Goal: Information Seeking & Learning: Learn about a topic

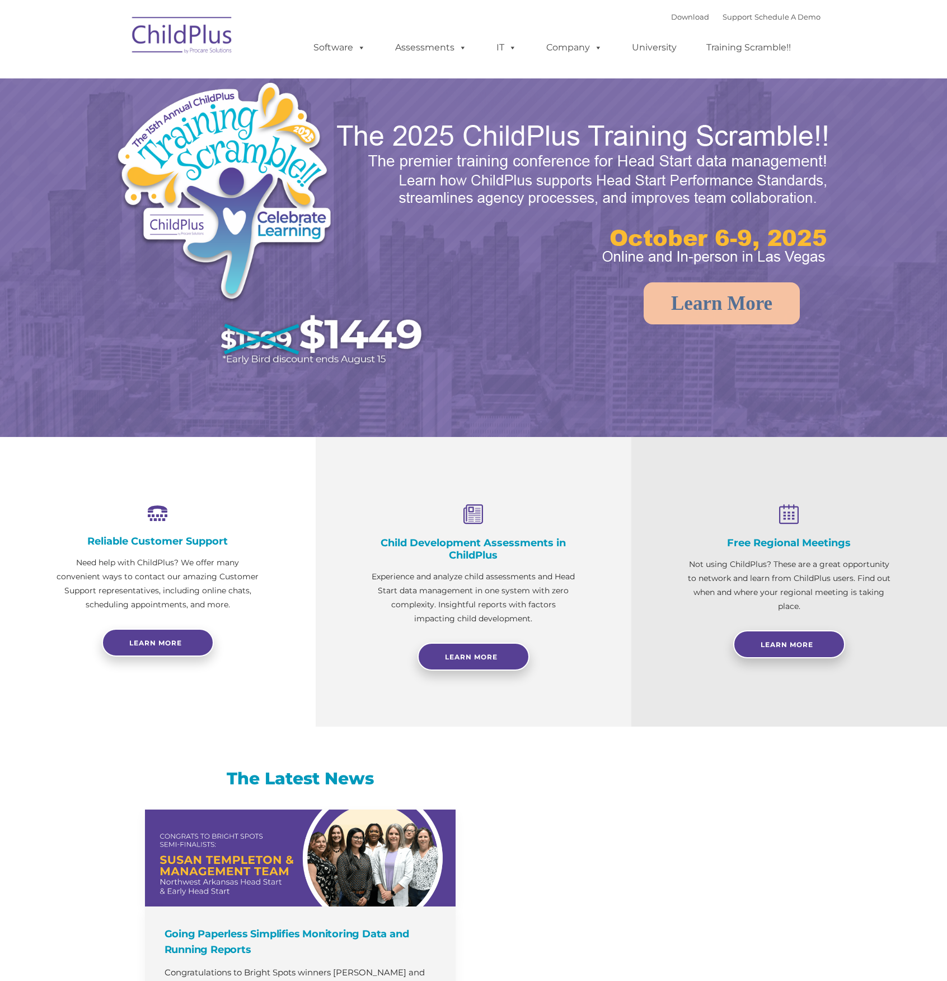
select select "MEDIUM"
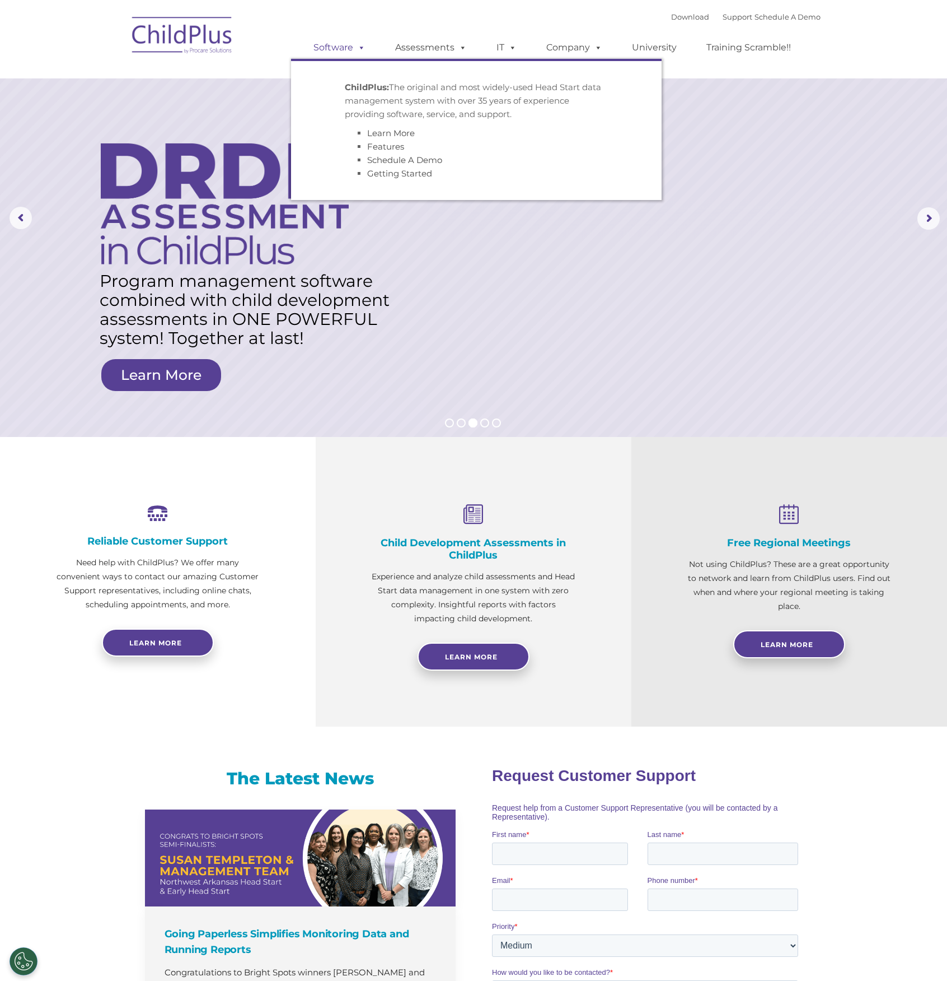
click at [345, 53] on link "Software" at bounding box center [339, 47] width 74 height 22
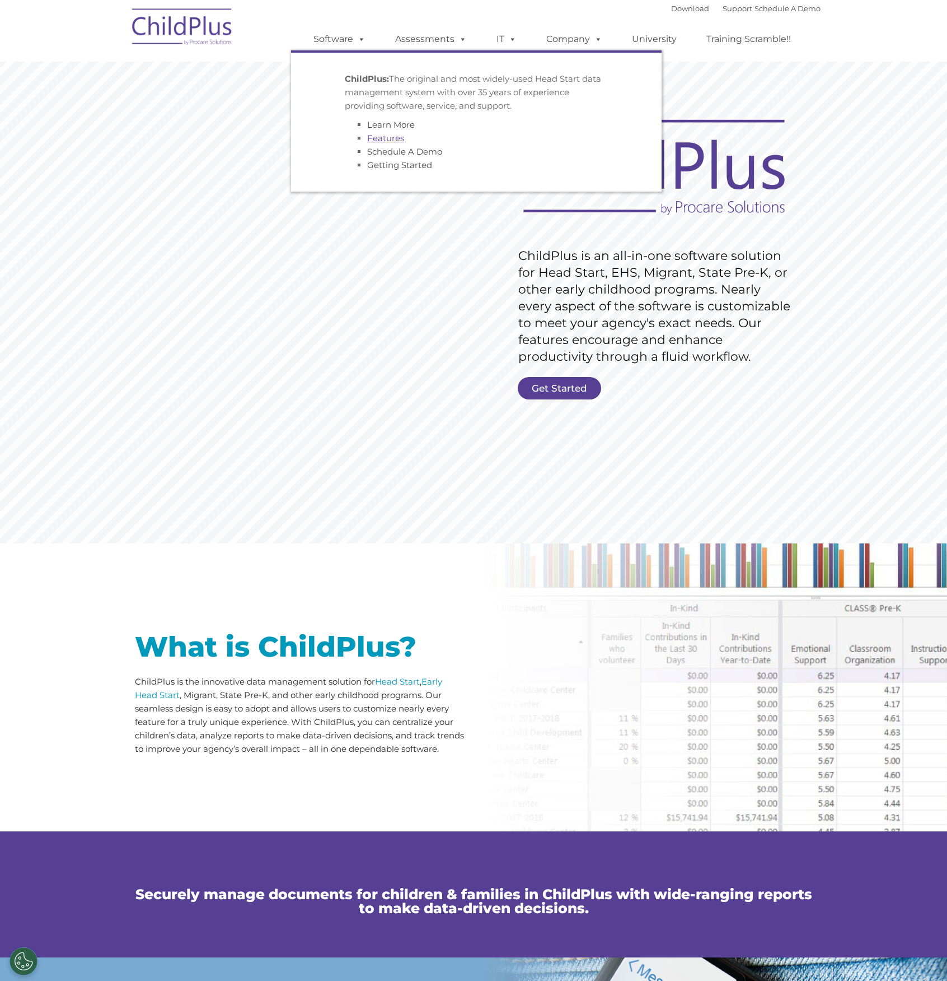
click at [384, 136] on link "Features" at bounding box center [385, 138] width 37 height 11
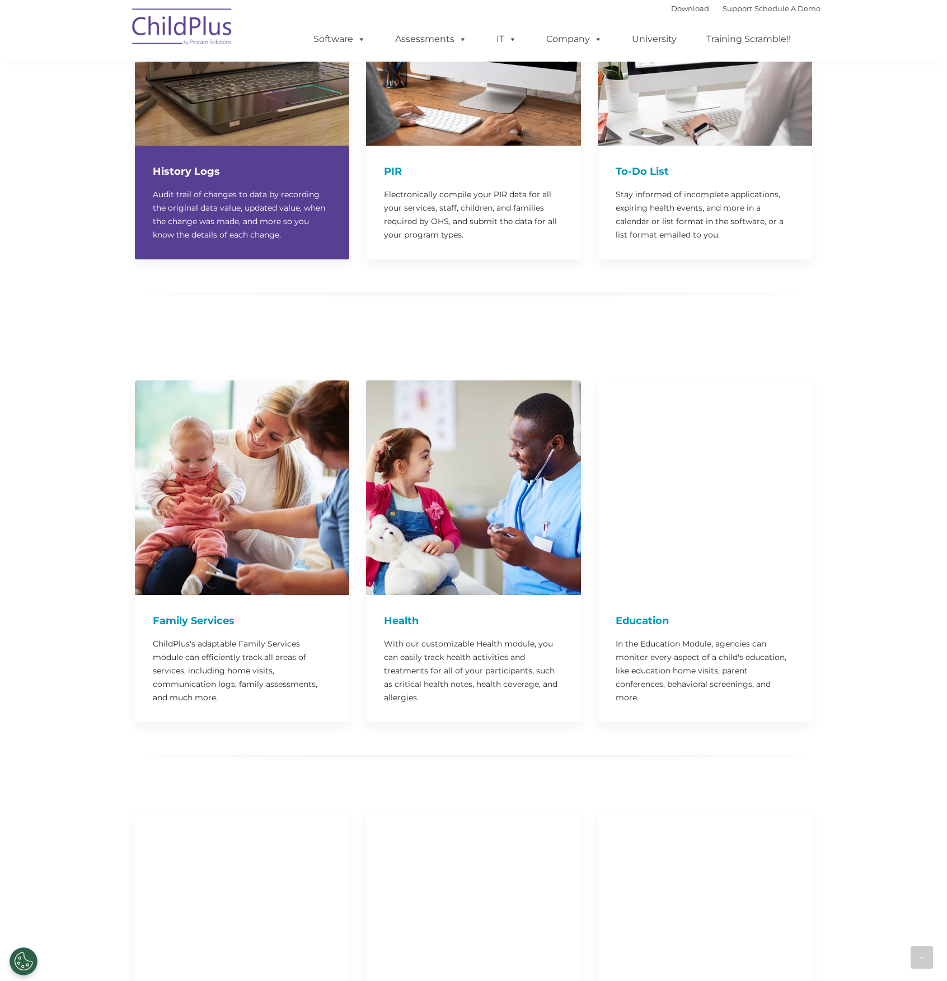
scroll to position [1984, 0]
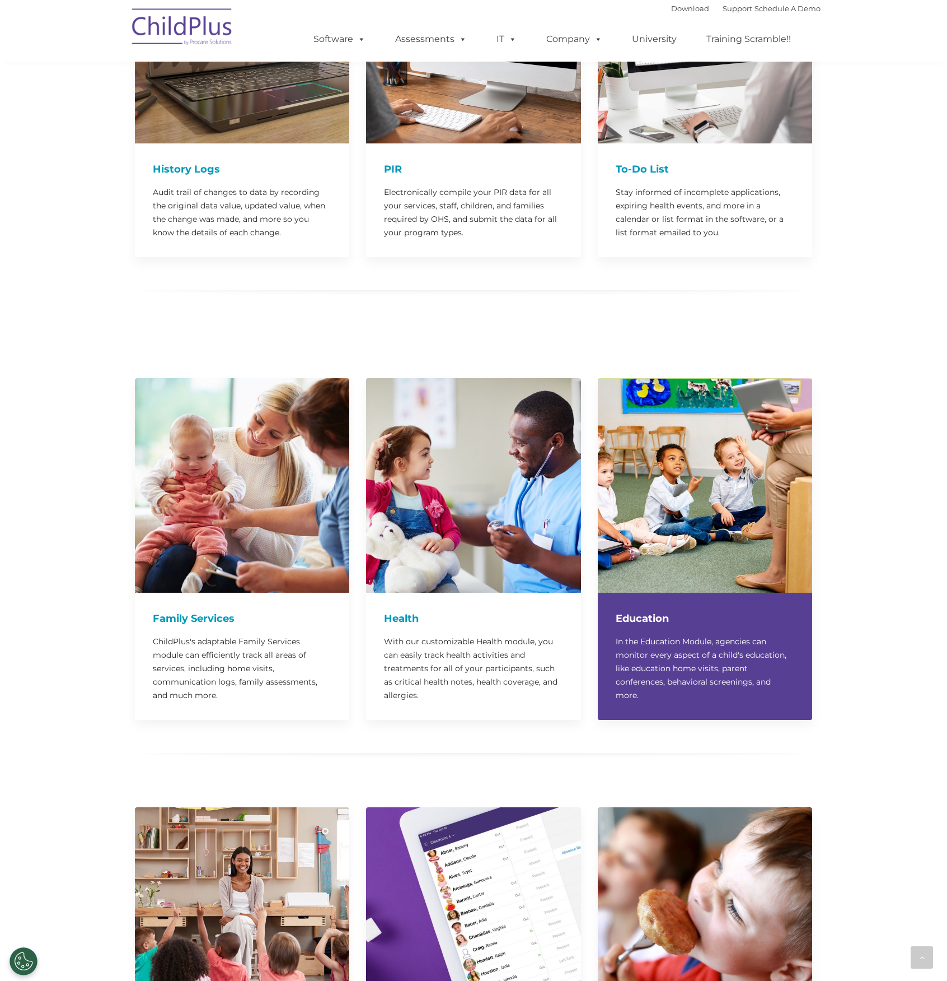
click at [690, 428] on img at bounding box center [705, 485] width 214 height 214
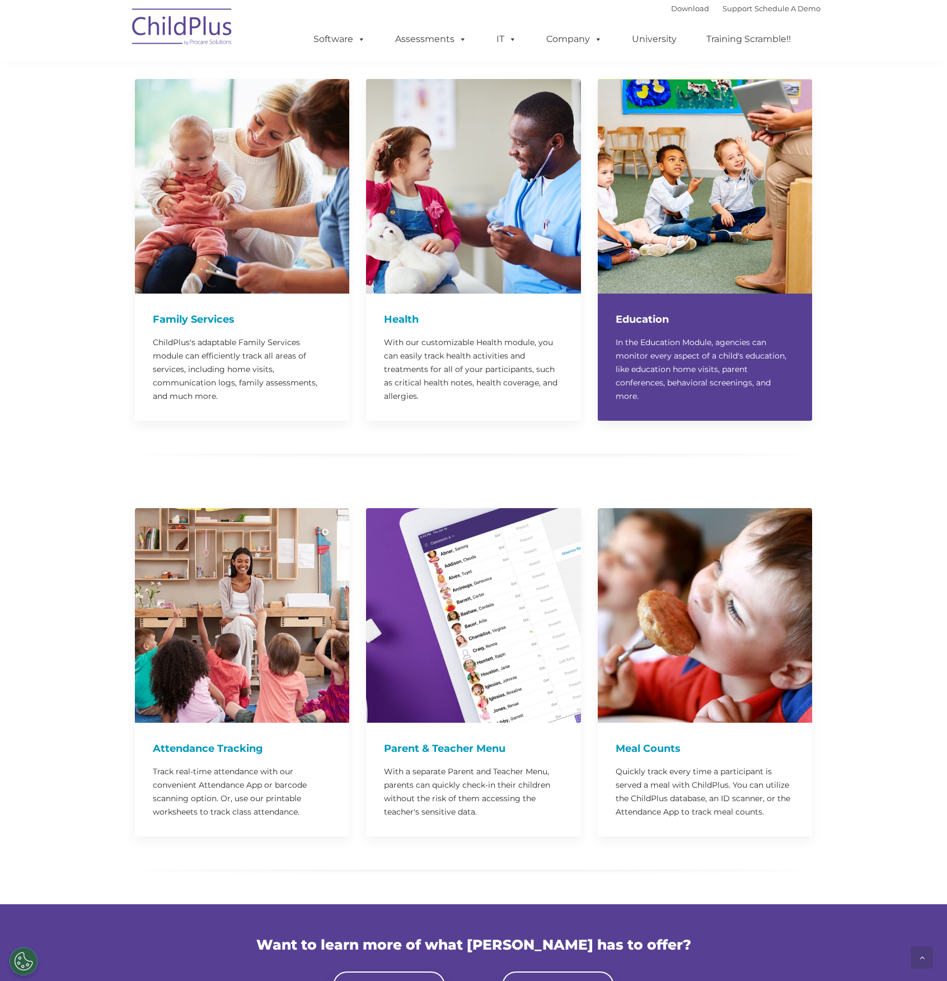
scroll to position [2284, 0]
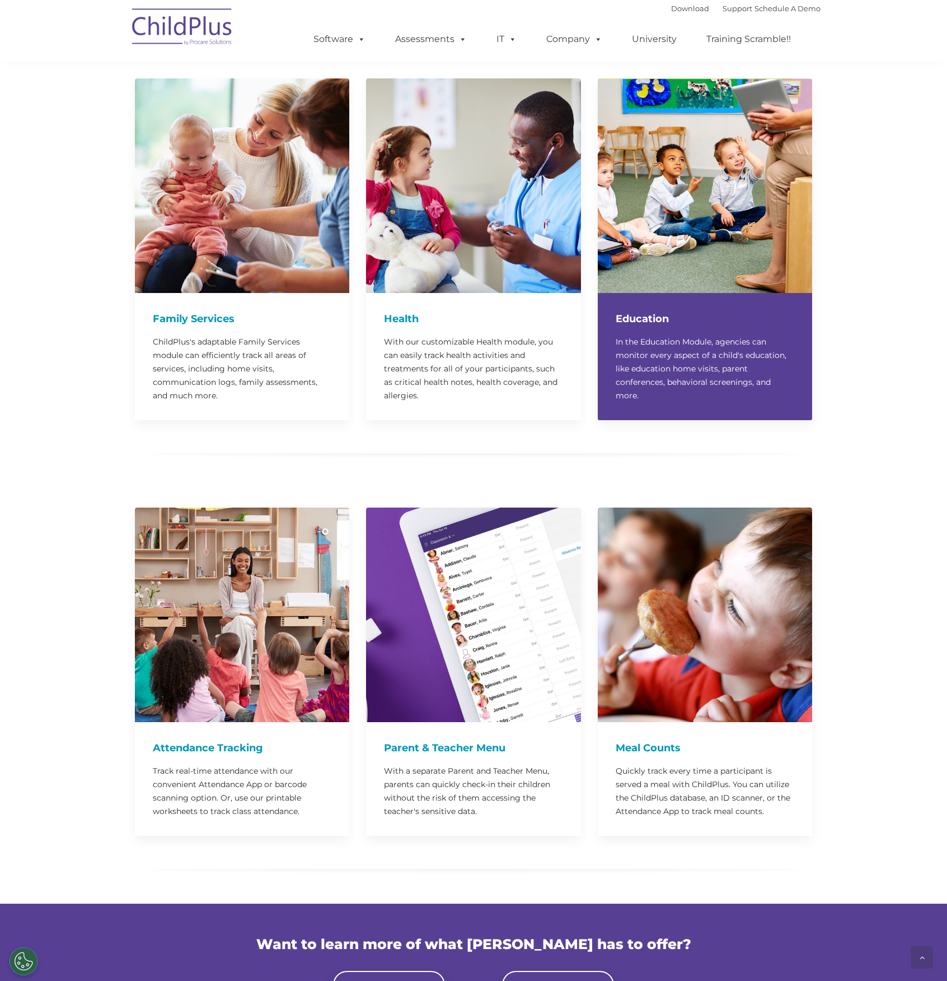
click at [700, 363] on p "In the Education Module, agencies can monitor every aspect of a child's educati…" at bounding box center [705, 368] width 179 height 67
click at [648, 300] on div "Education In the Education Module, agencies can monitor every aspect of a child…" at bounding box center [705, 356] width 214 height 127
click at [643, 311] on h4 "Education" at bounding box center [705, 319] width 179 height 16
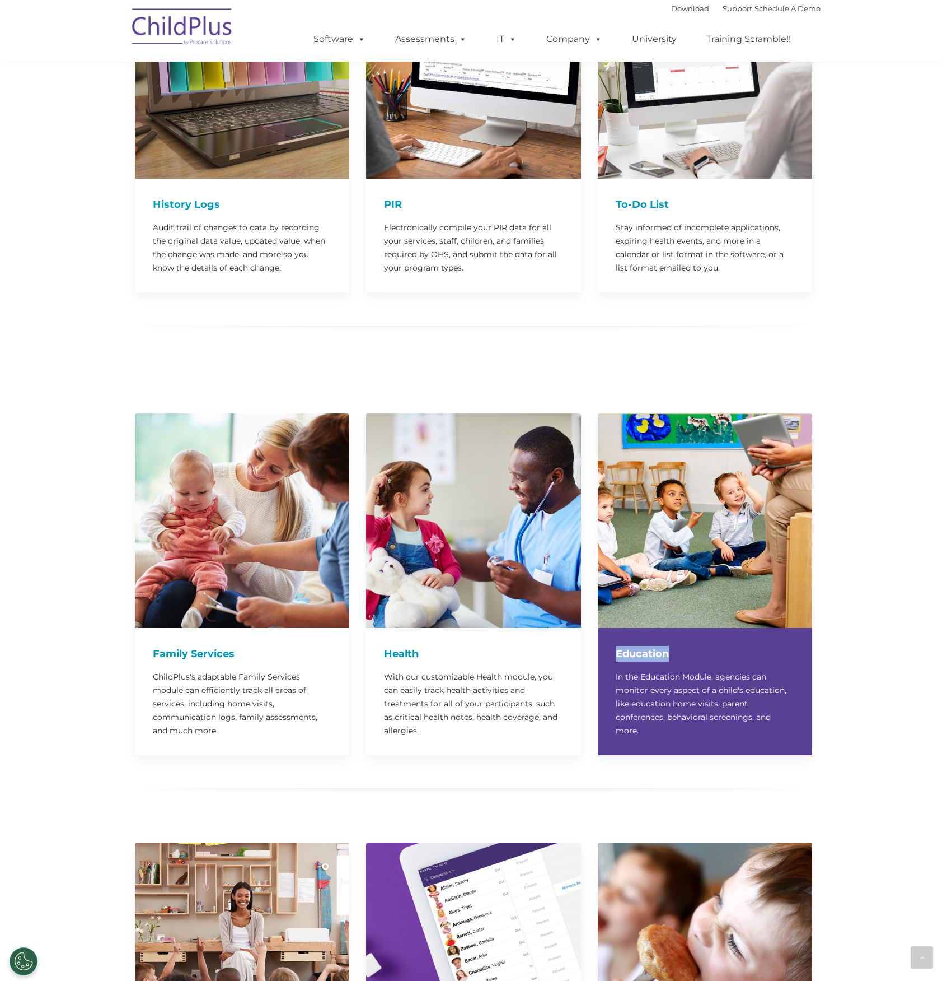
scroll to position [1938, 0]
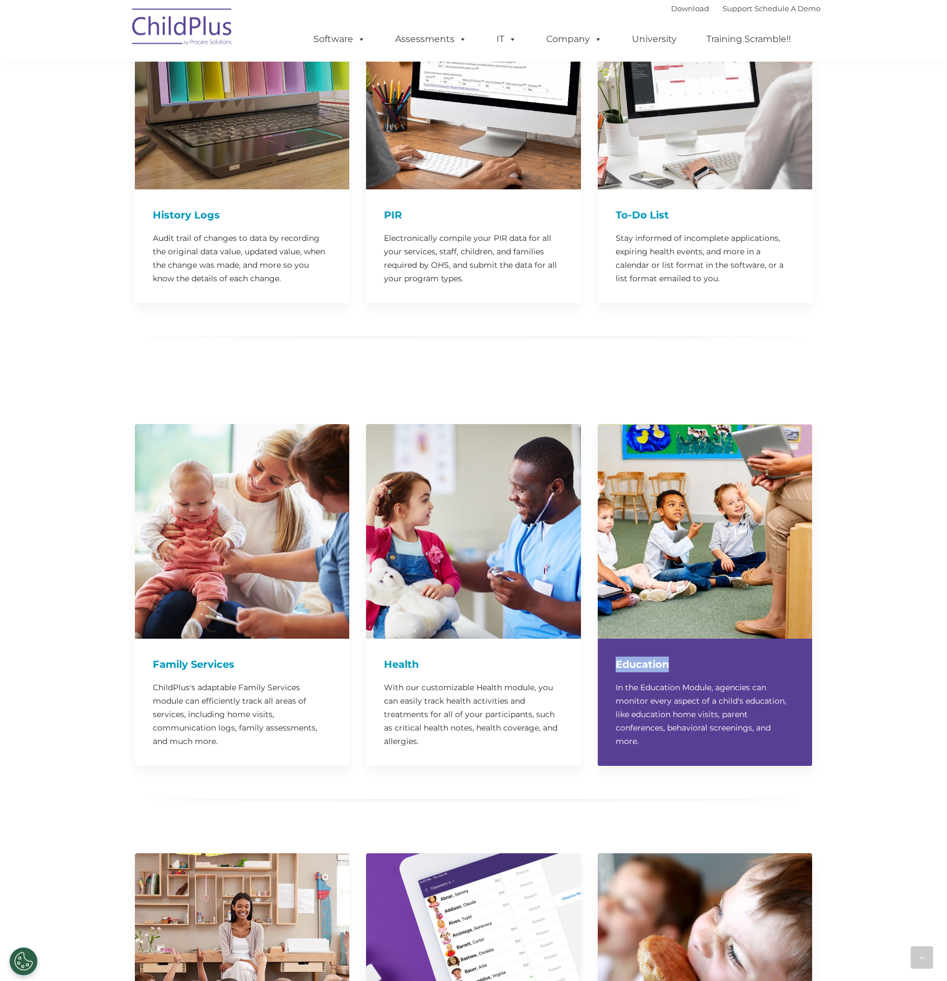
click at [705, 455] on img at bounding box center [705, 531] width 214 height 214
click at [706, 455] on img at bounding box center [705, 531] width 214 height 214
click at [706, 453] on img at bounding box center [705, 531] width 214 height 214
click at [705, 452] on img at bounding box center [705, 531] width 214 height 214
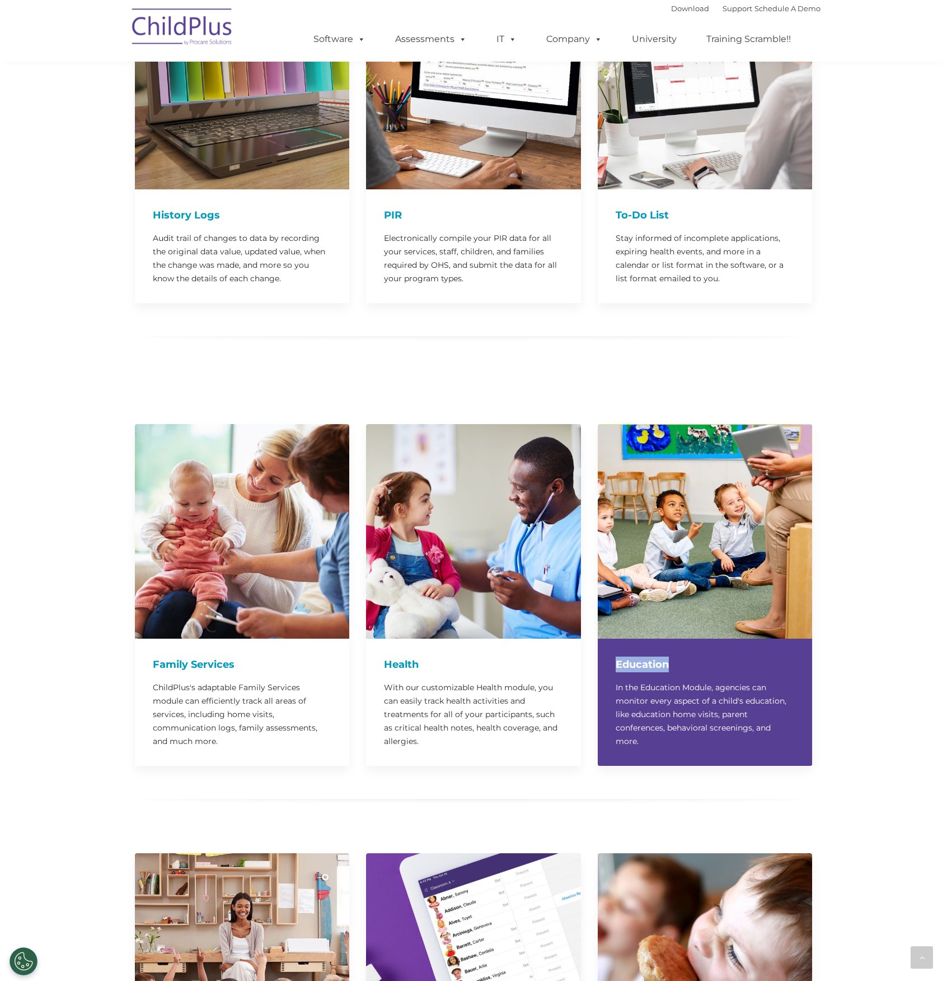
click at [705, 452] on img at bounding box center [705, 531] width 214 height 214
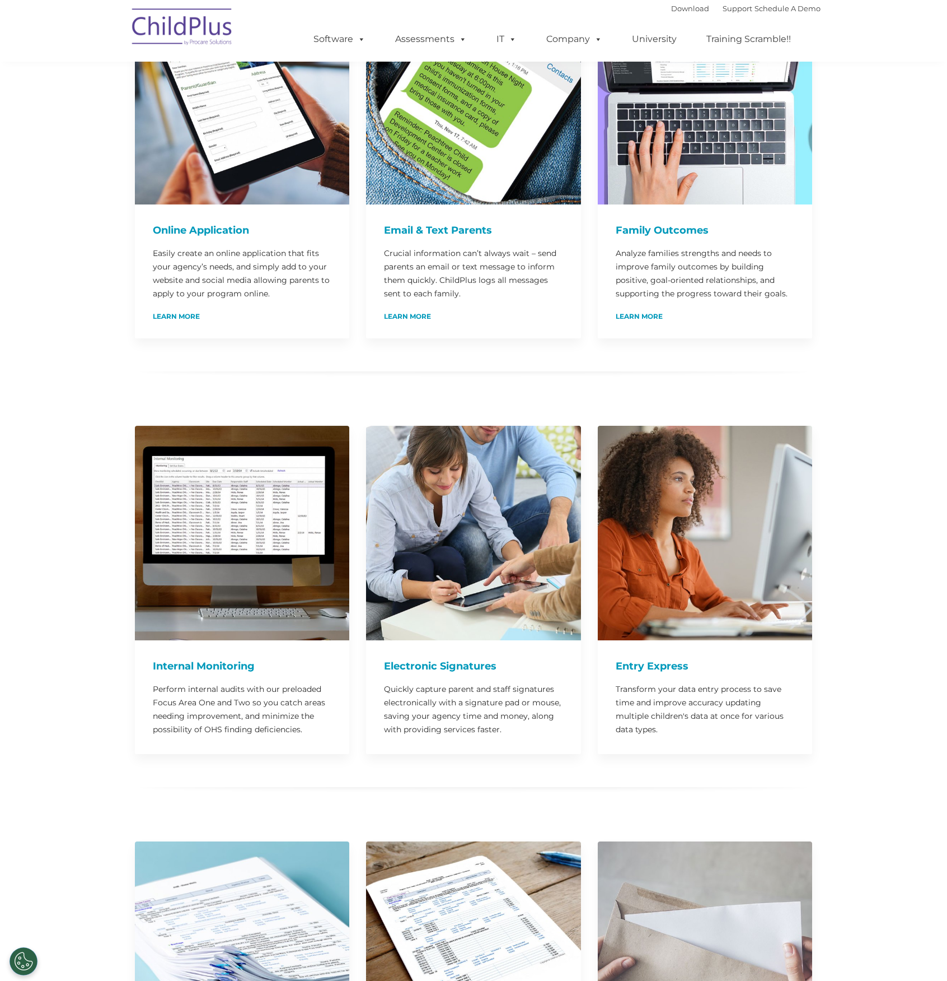
scroll to position [0, 0]
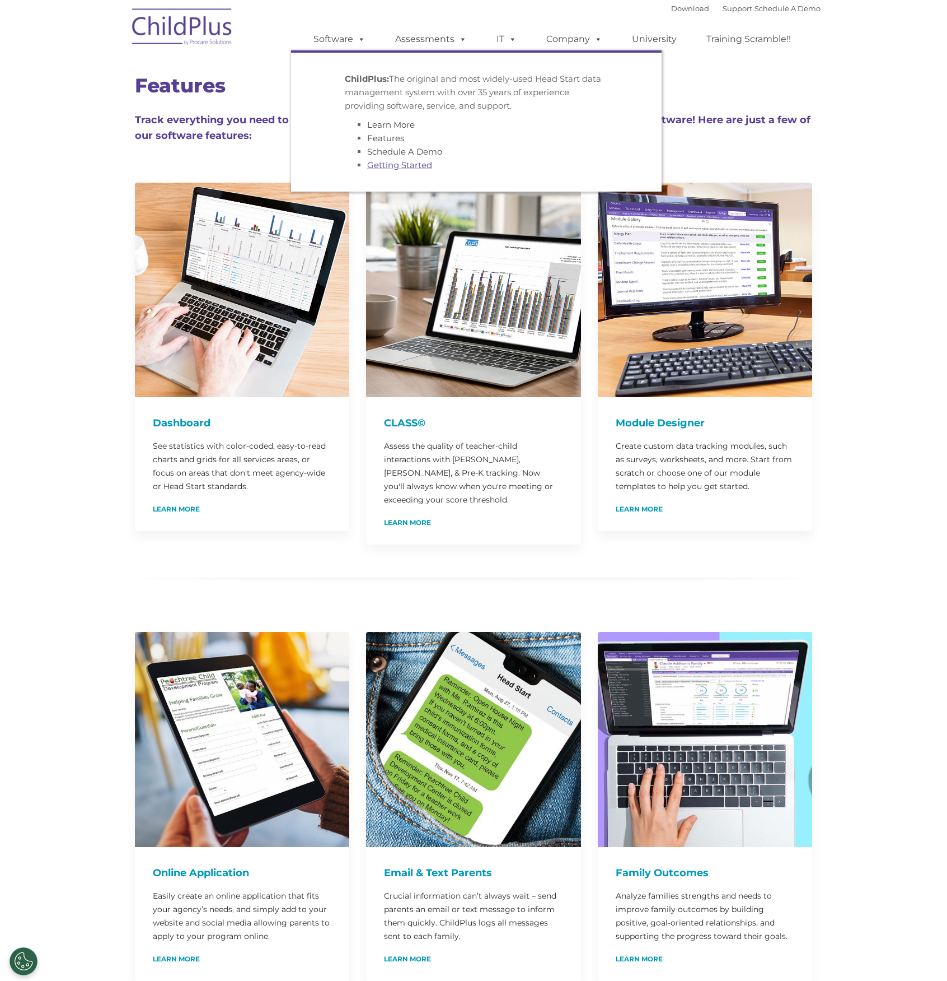
click at [408, 166] on link "Getting Started" at bounding box center [399, 165] width 65 height 11
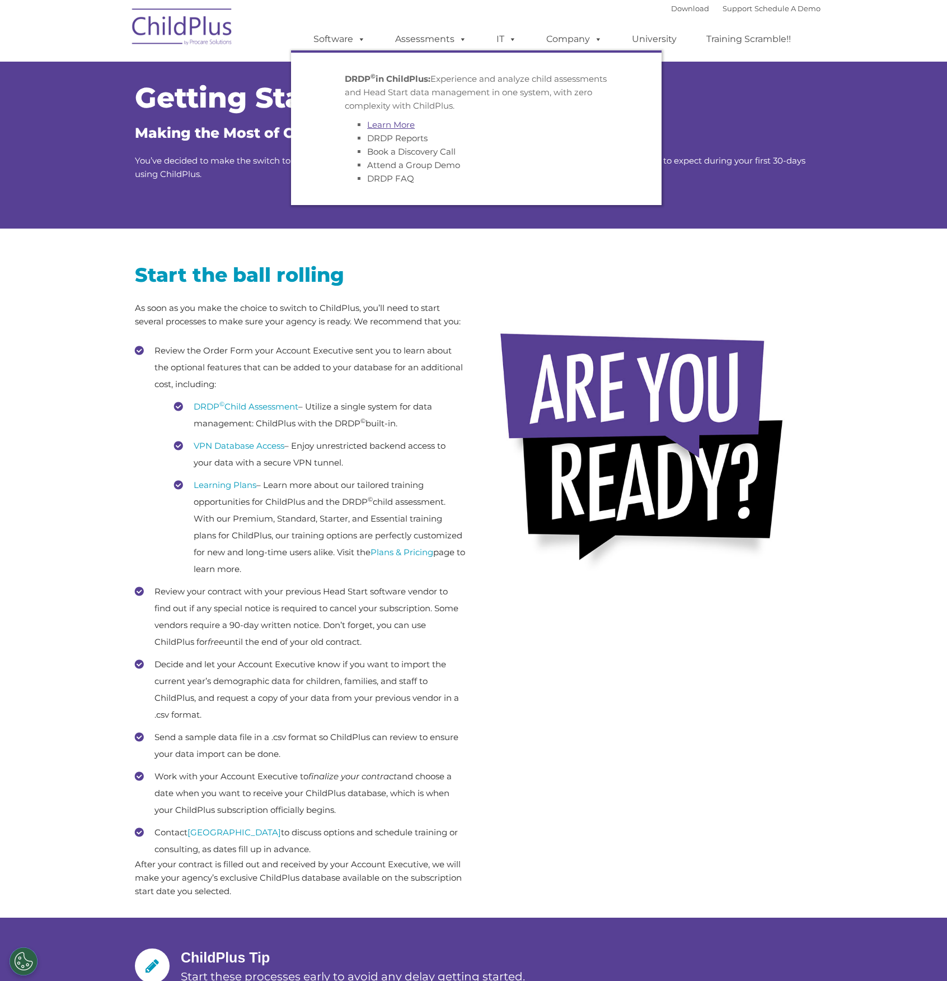
click at [396, 123] on link "Learn More" at bounding box center [391, 124] width 48 height 11
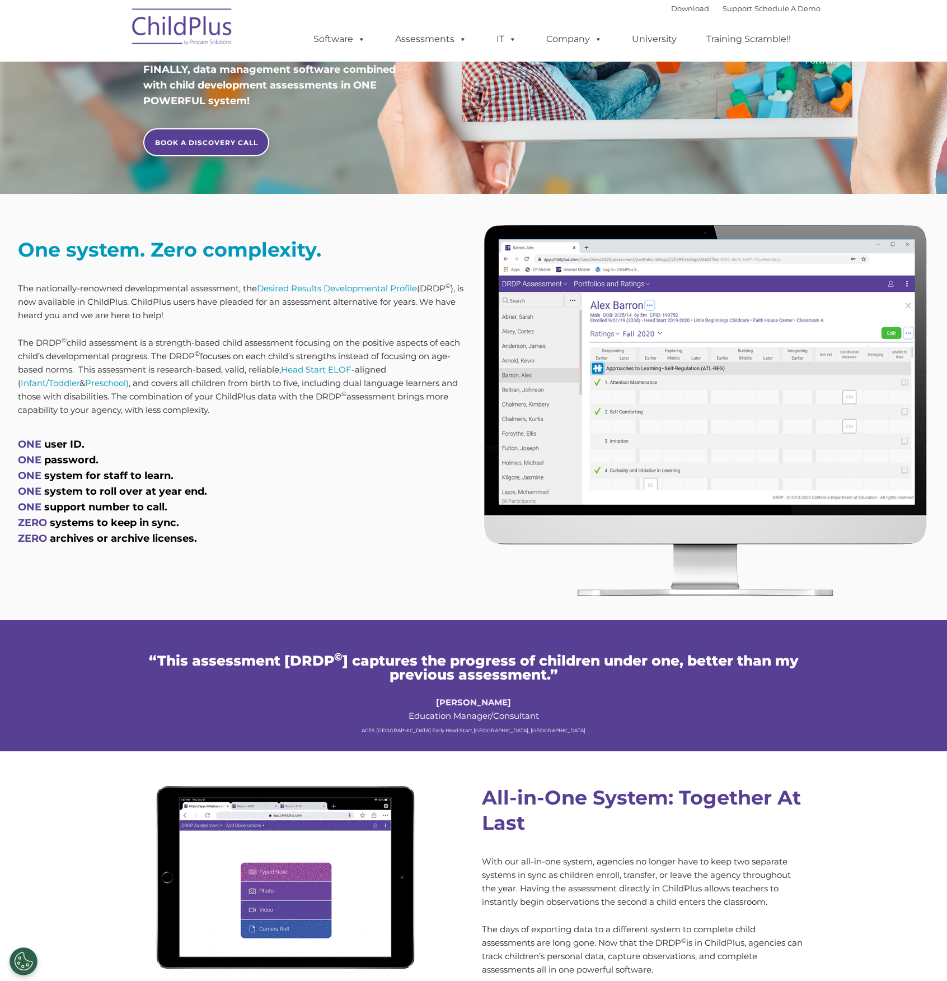
scroll to position [288, 0]
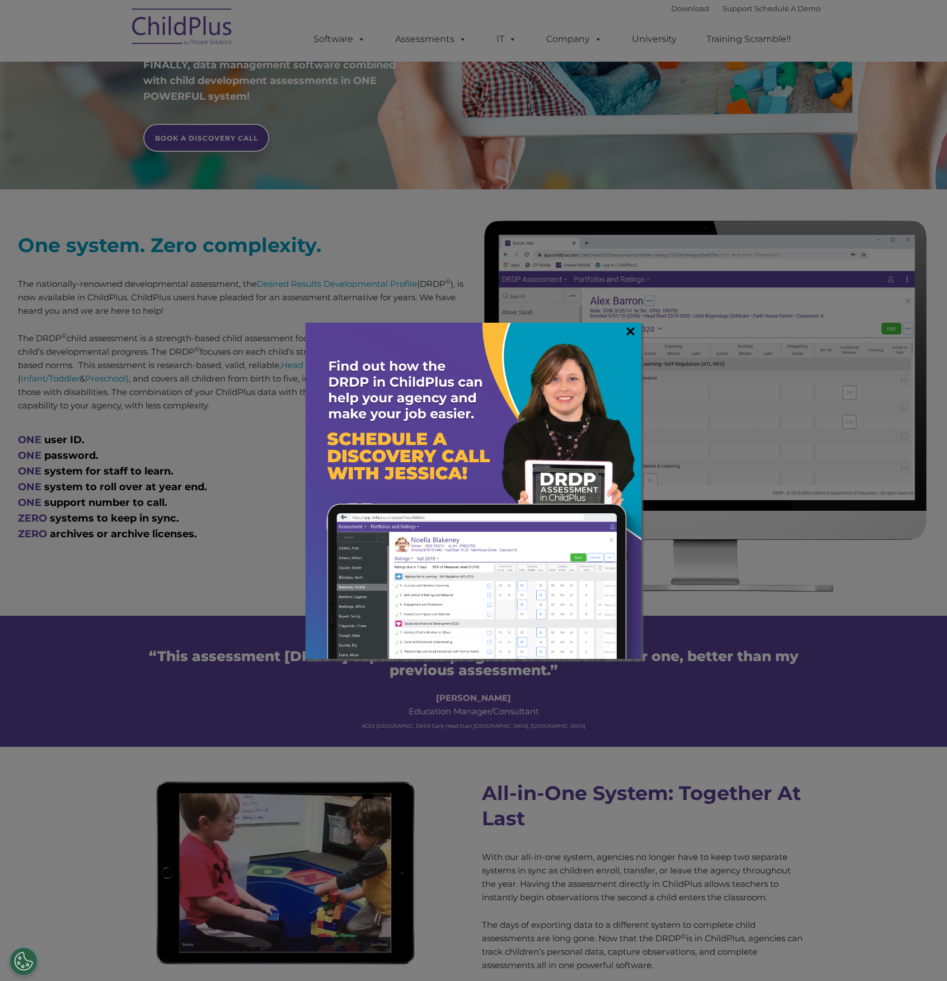
click at [631, 329] on link "×" at bounding box center [630, 330] width 13 height 11
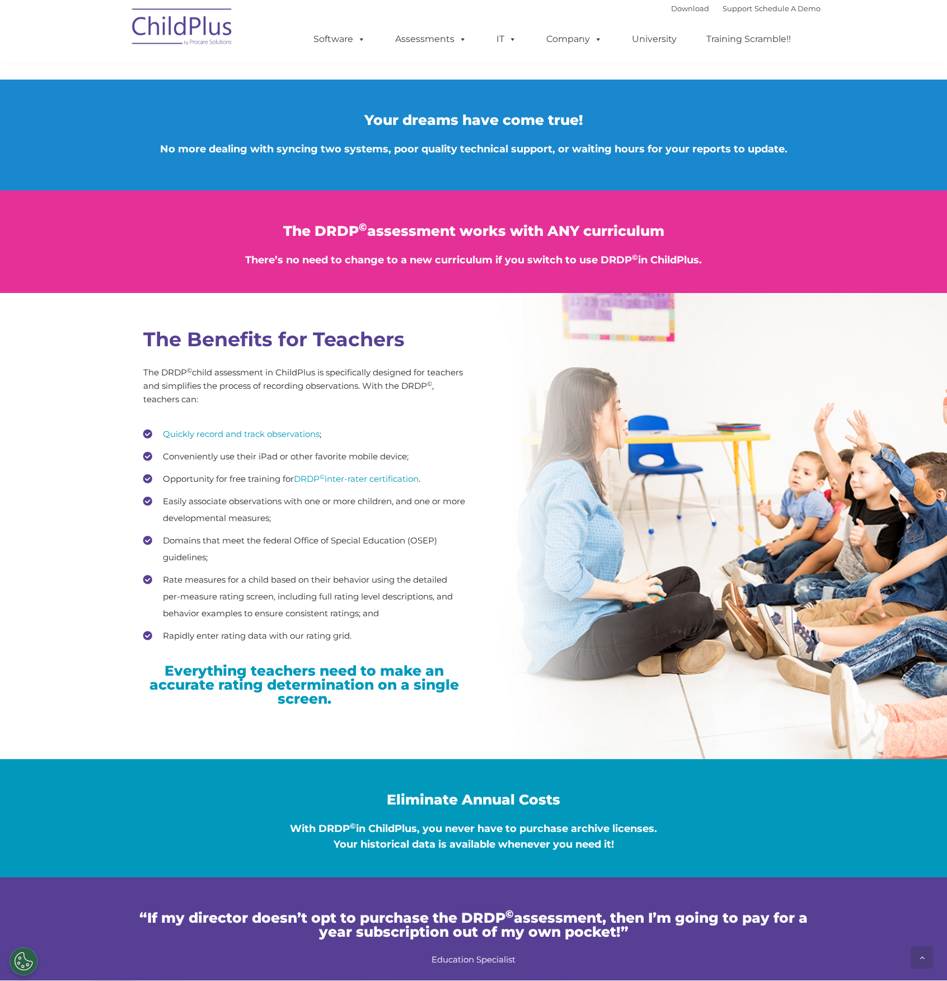
scroll to position [1258, 0]
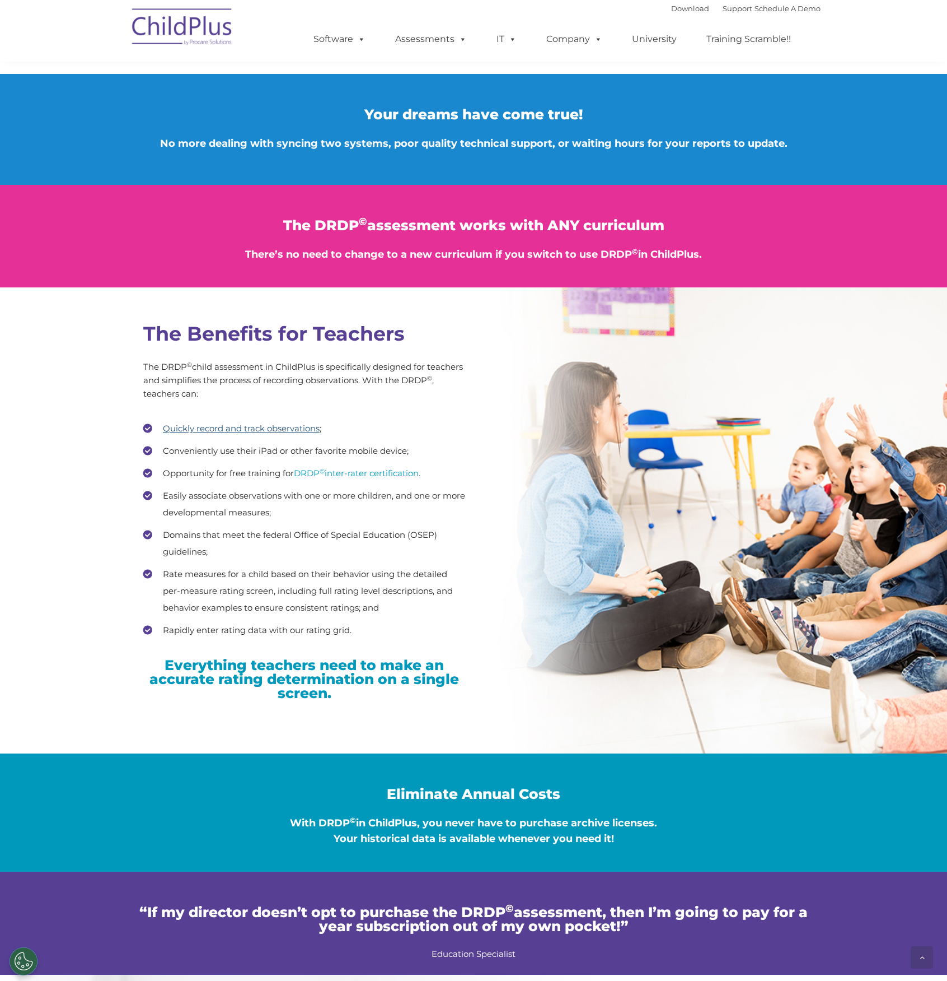
click at [272, 430] on link "Quickly record and track observations" at bounding box center [241, 428] width 157 height 11
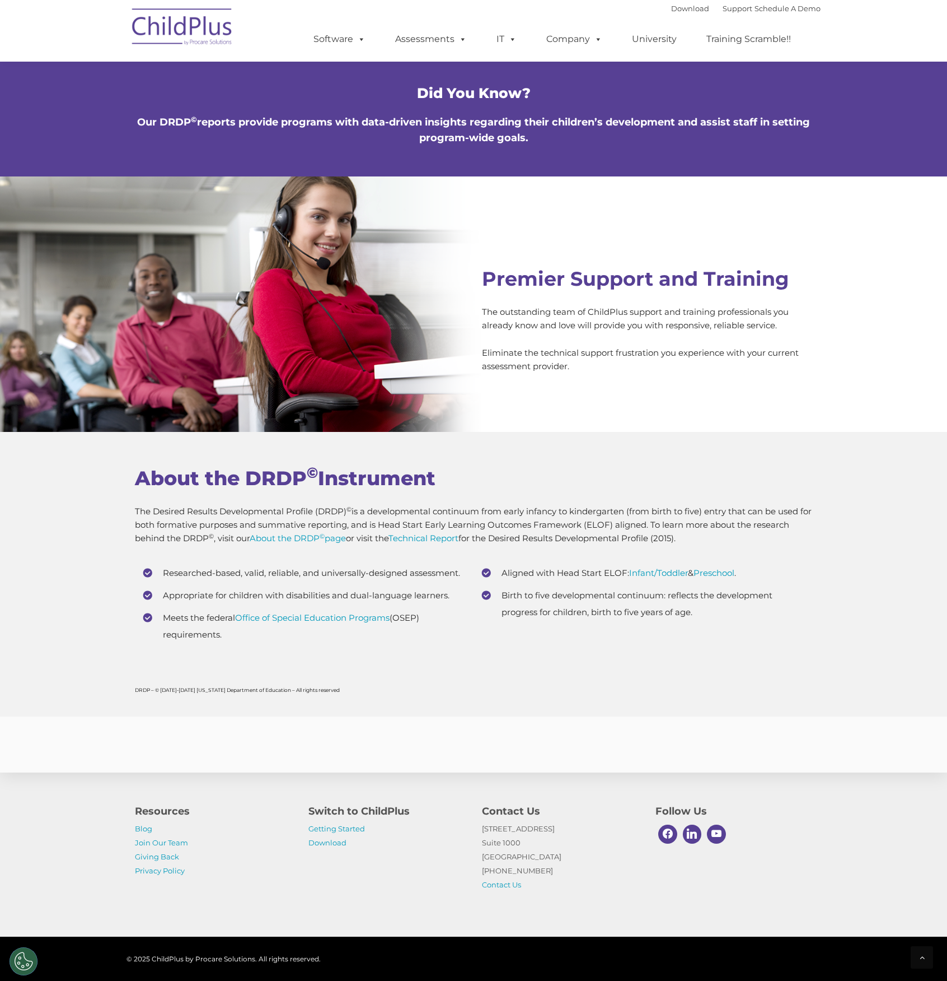
scroll to position [3850, 0]
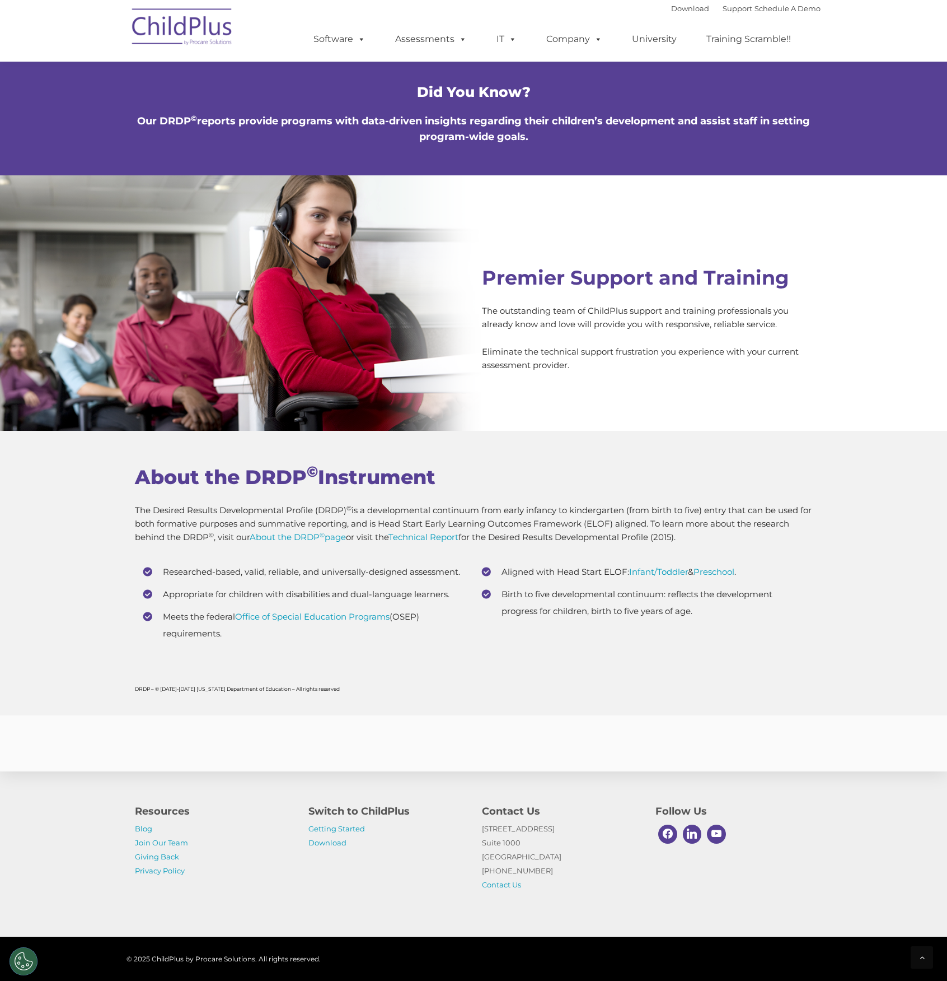
click at [437, 544] on div "About the DRDP © Instrument The Desired Results Developmental Profile (DRDP) © …" at bounding box center [474, 562] width 678 height 197
click at [437, 540] on link "Technical Report" at bounding box center [424, 536] width 70 height 11
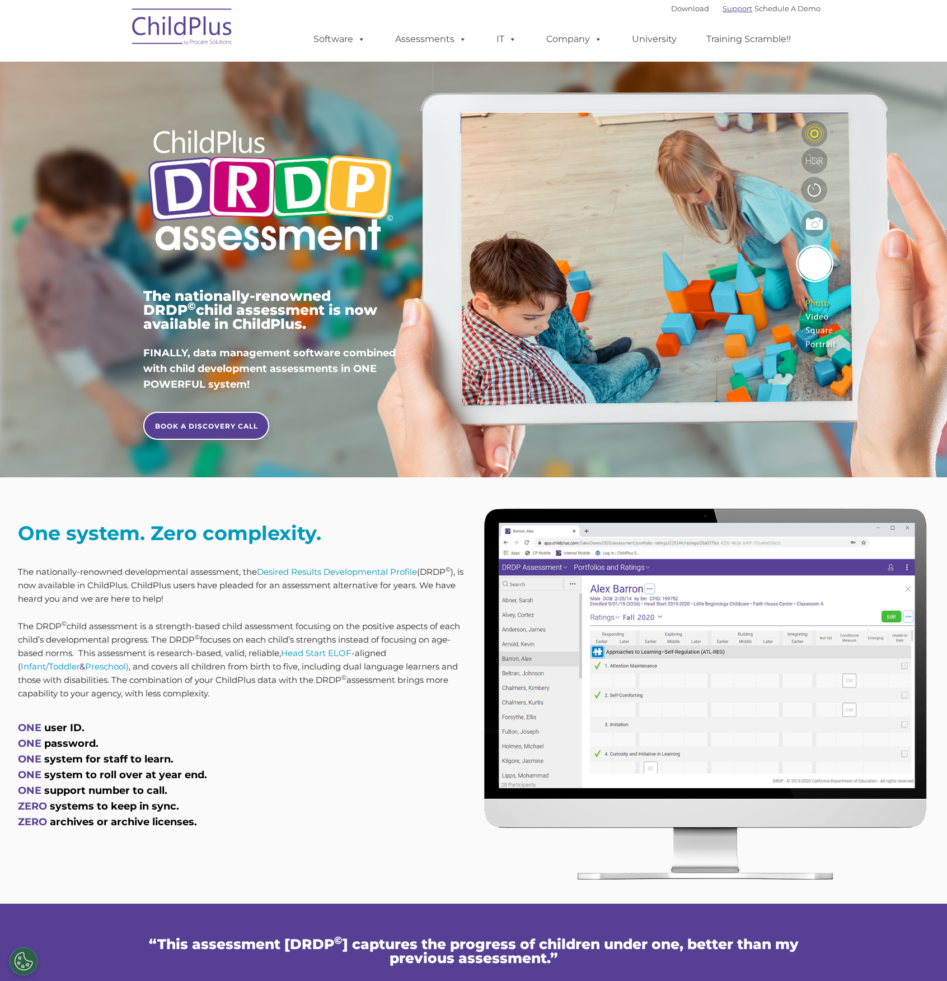
click at [730, 10] on link "Support" at bounding box center [738, 8] width 30 height 9
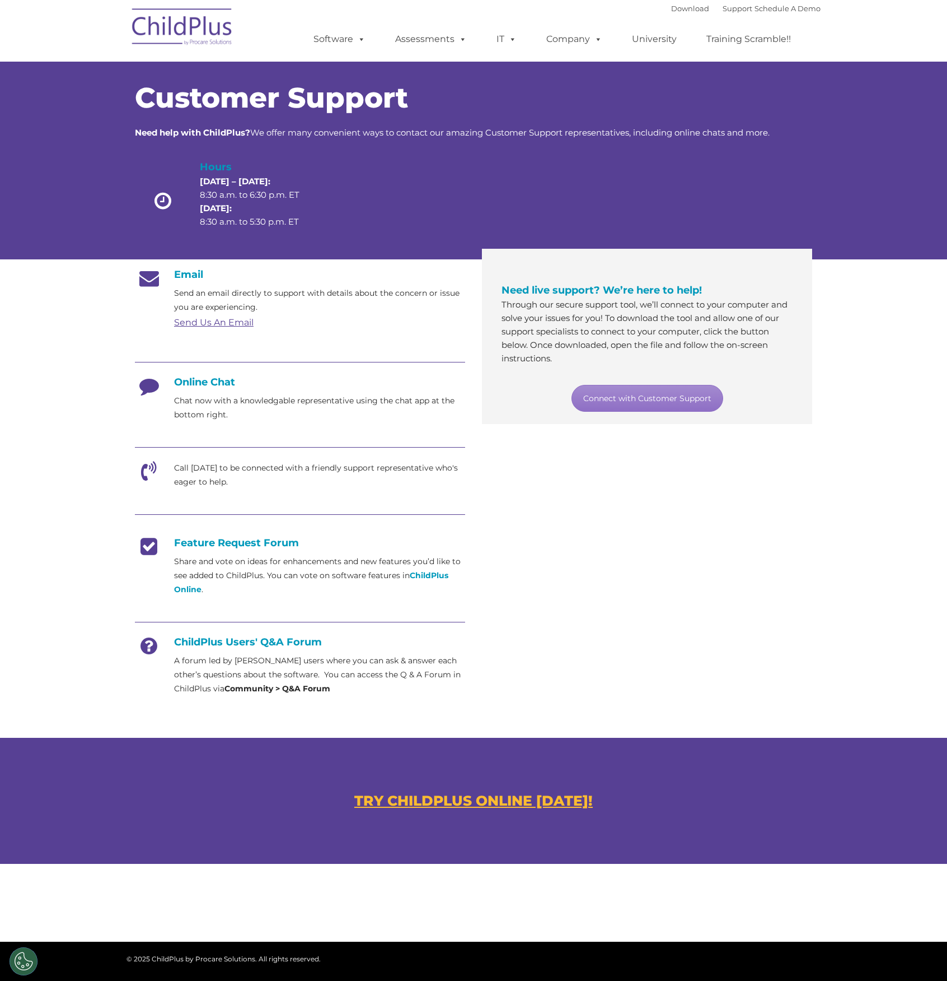
click at [249, 638] on h4 "ChildPlus Users' Q&A Forum" at bounding box center [300, 642] width 330 height 12
click at [279, 690] on strong "Community > Q&A Forum" at bounding box center [278, 688] width 106 height 10
click at [318, 690] on strong "Community > Q&A Forum" at bounding box center [278, 688] width 106 height 10
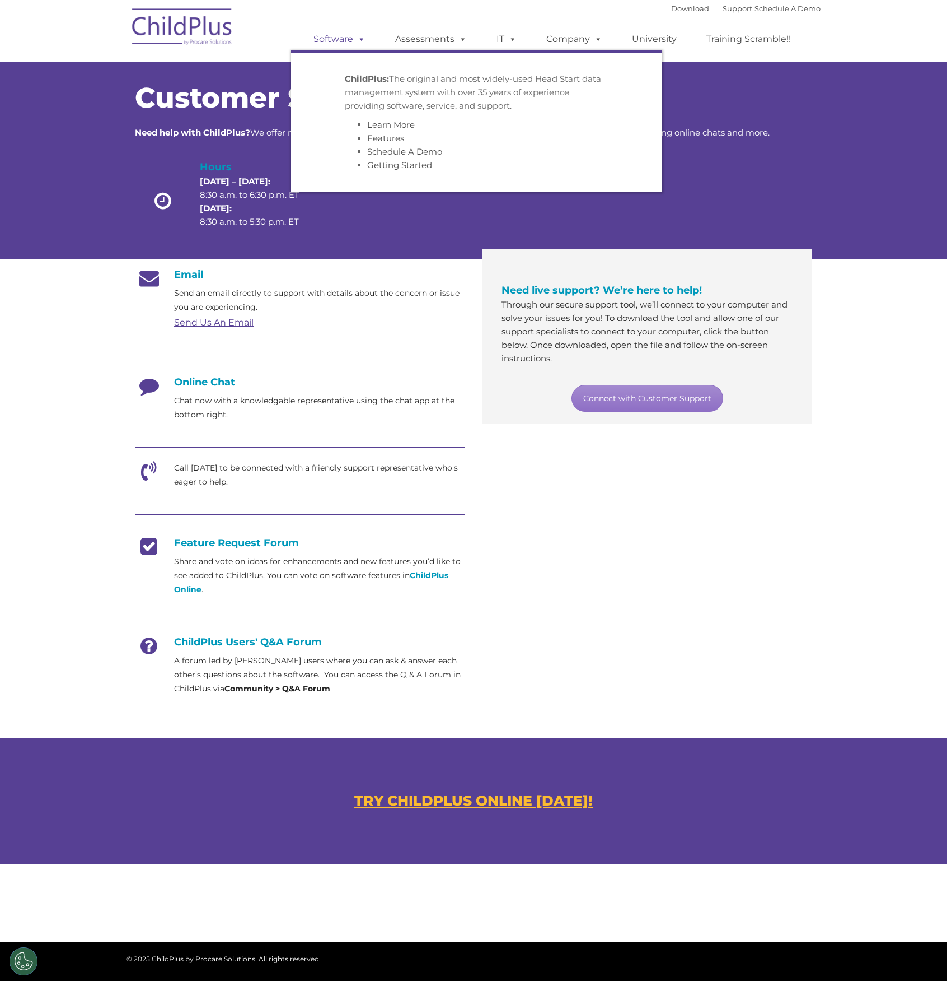
click at [353, 35] on link "Software" at bounding box center [339, 39] width 74 height 22
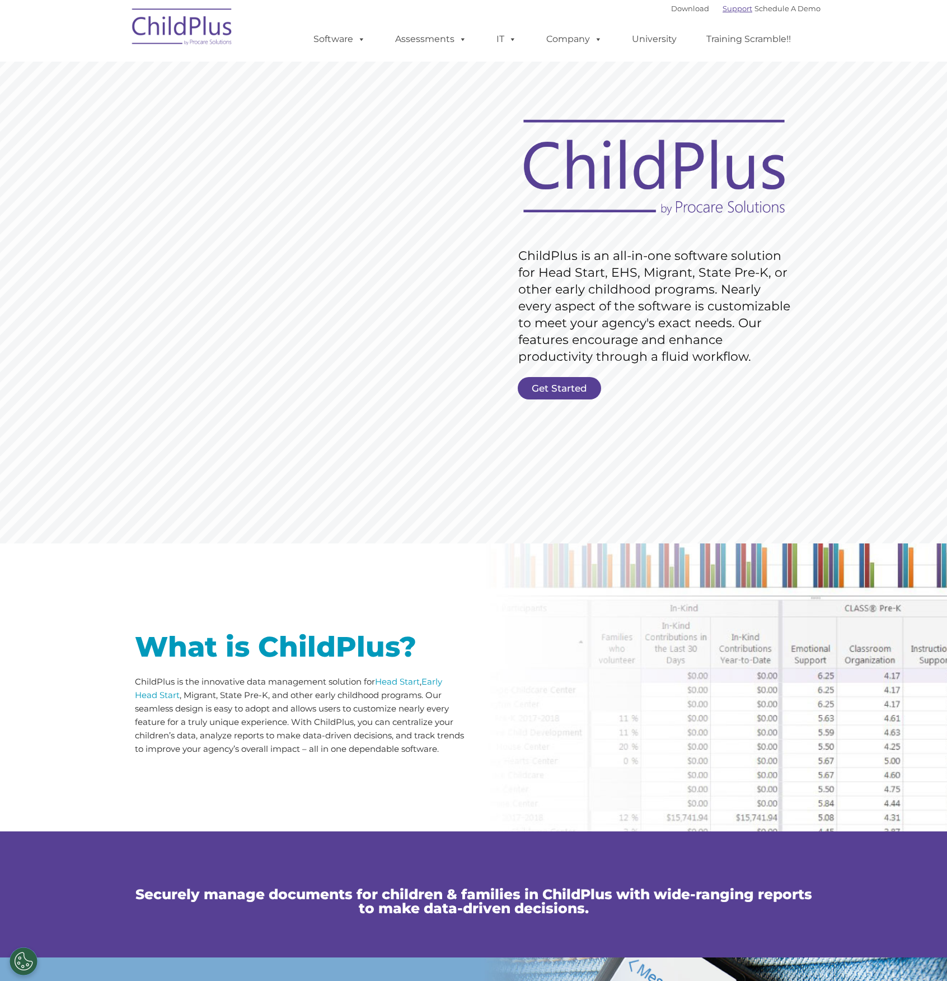
click at [737, 6] on link "Support" at bounding box center [738, 8] width 30 height 9
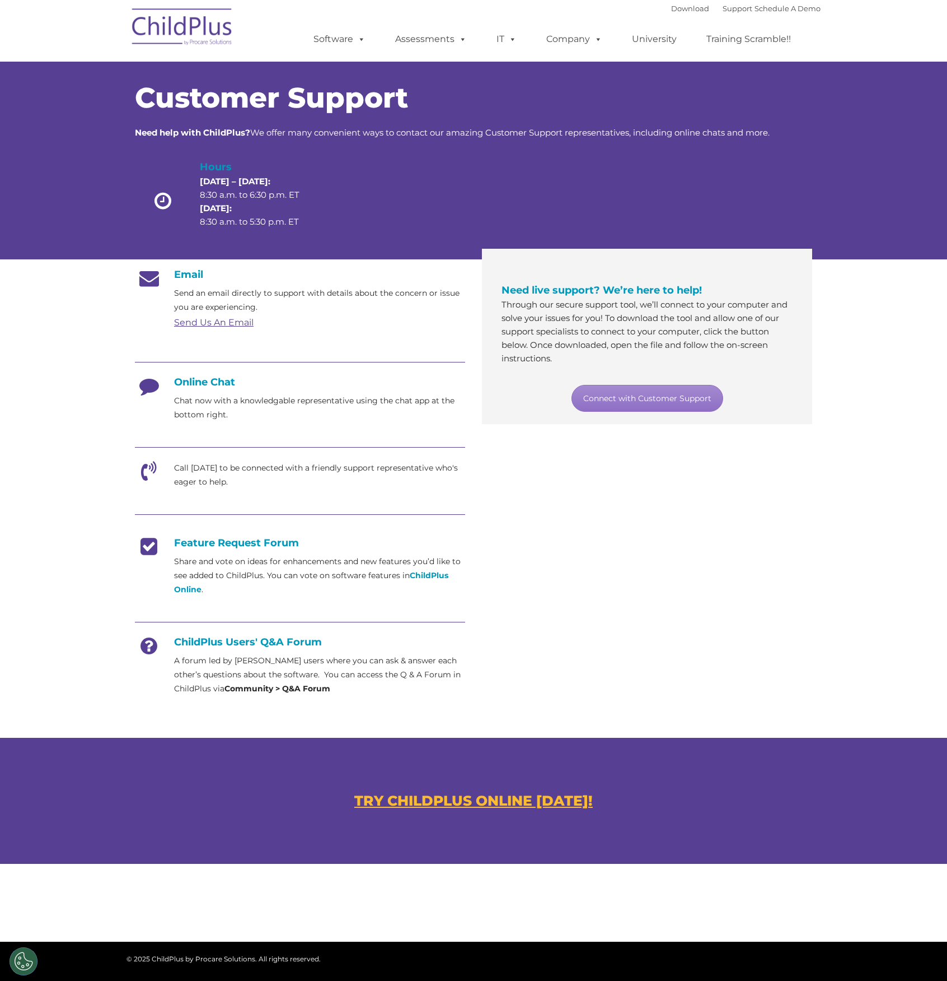
click at [227, 690] on strong "Community > Q&A Forum" at bounding box center [278, 688] width 106 height 10
click at [205, 645] on h4 "ChildPlus Users' Q&A Forum" at bounding box center [300, 642] width 330 height 12
click at [161, 646] on icon at bounding box center [149, 650] width 28 height 28
click at [148, 643] on icon at bounding box center [149, 650] width 28 height 28
drag, startPoint x: 240, startPoint y: 639, endPoint x: 251, endPoint y: 640, distance: 11.8
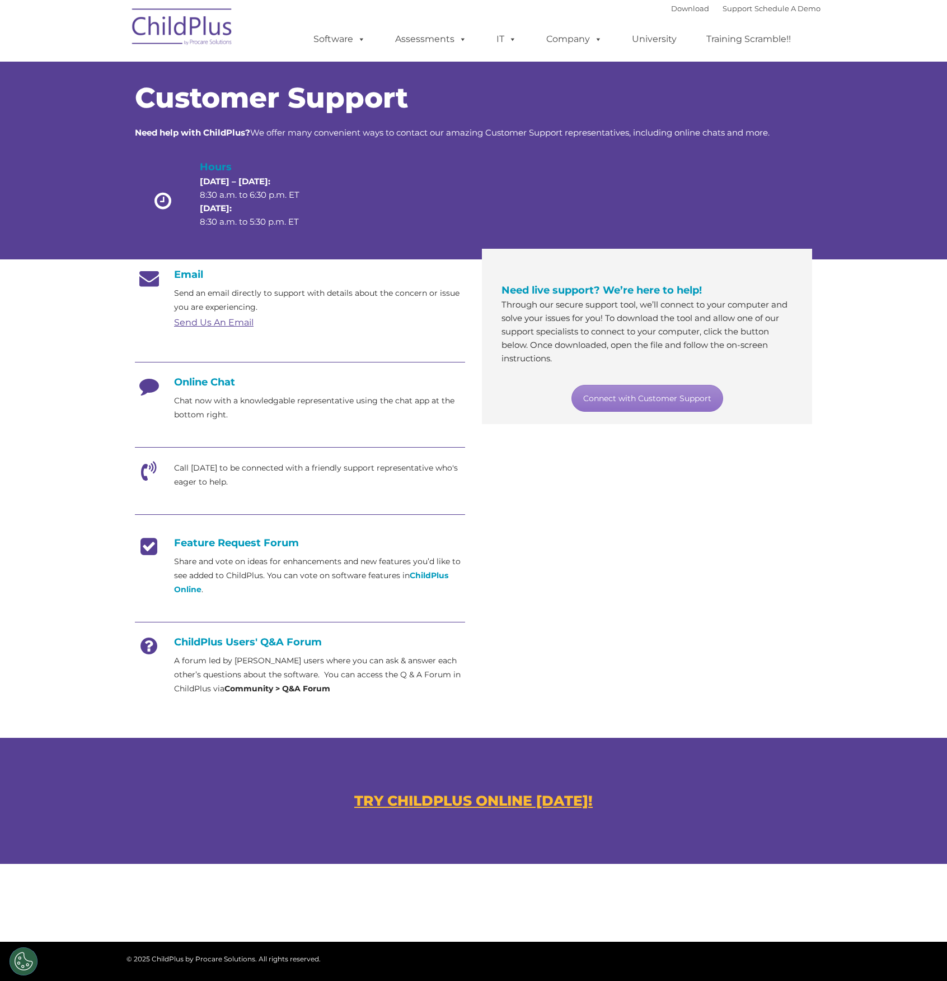
click at [240, 639] on h4 "ChildPlus Users' Q&A Forum" at bounding box center [300, 642] width 330 height 12
click at [251, 640] on h4 "ChildPlus Users' Q&A Forum" at bounding box center [300, 642] width 330 height 12
click at [202, 380] on h4 "Online Chat" at bounding box center [300, 382] width 330 height 12
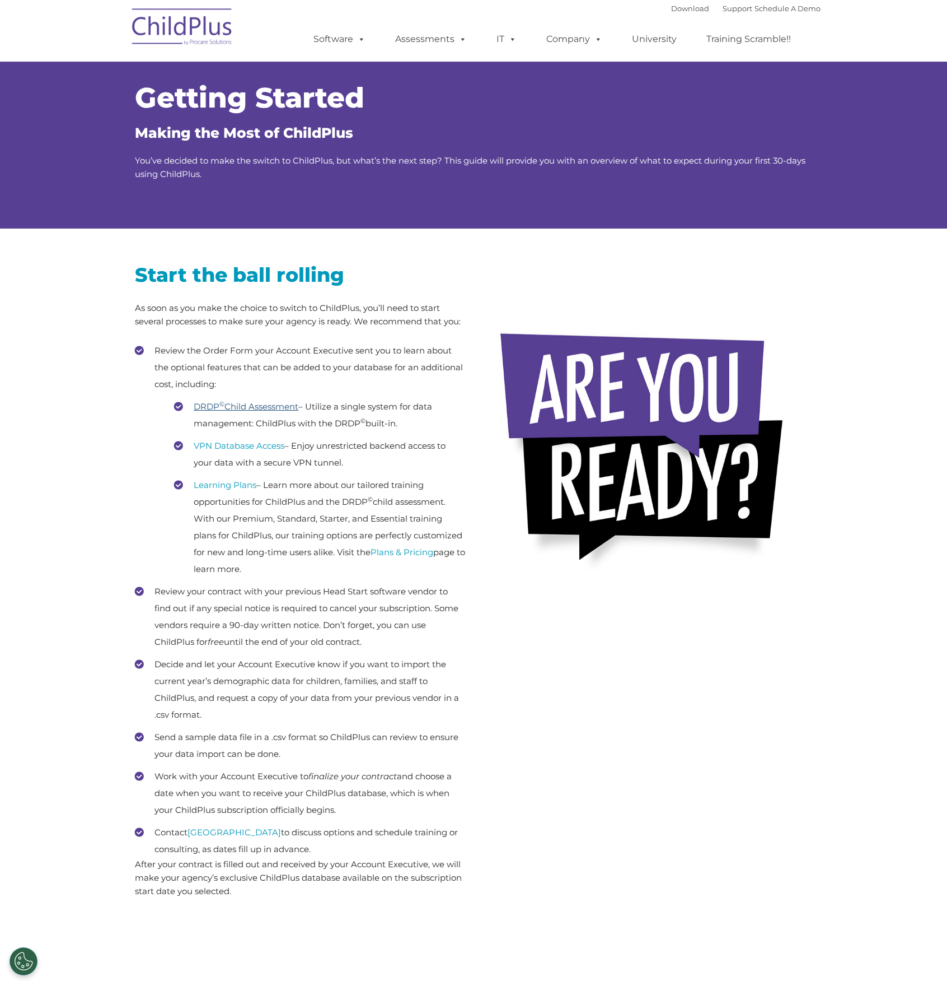
click at [273, 412] on link "DRDP © Child Assessment" at bounding box center [246, 406] width 105 height 11
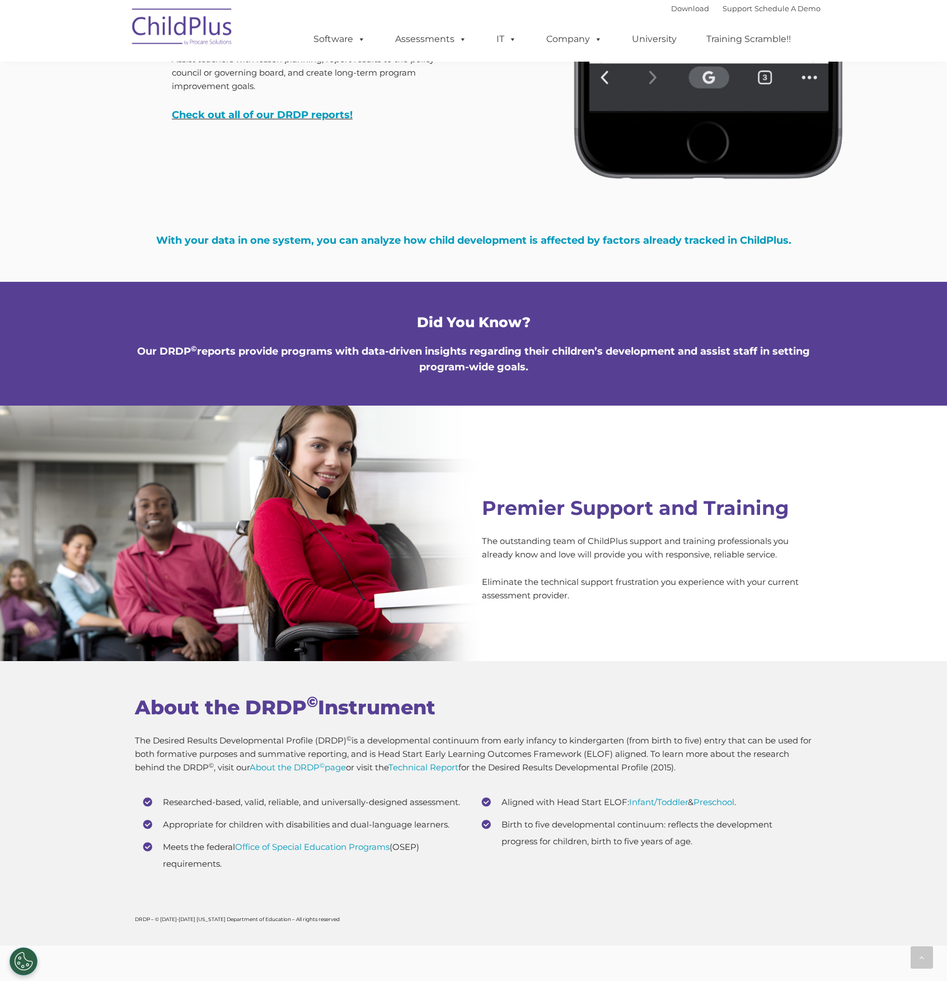
scroll to position [3896, 0]
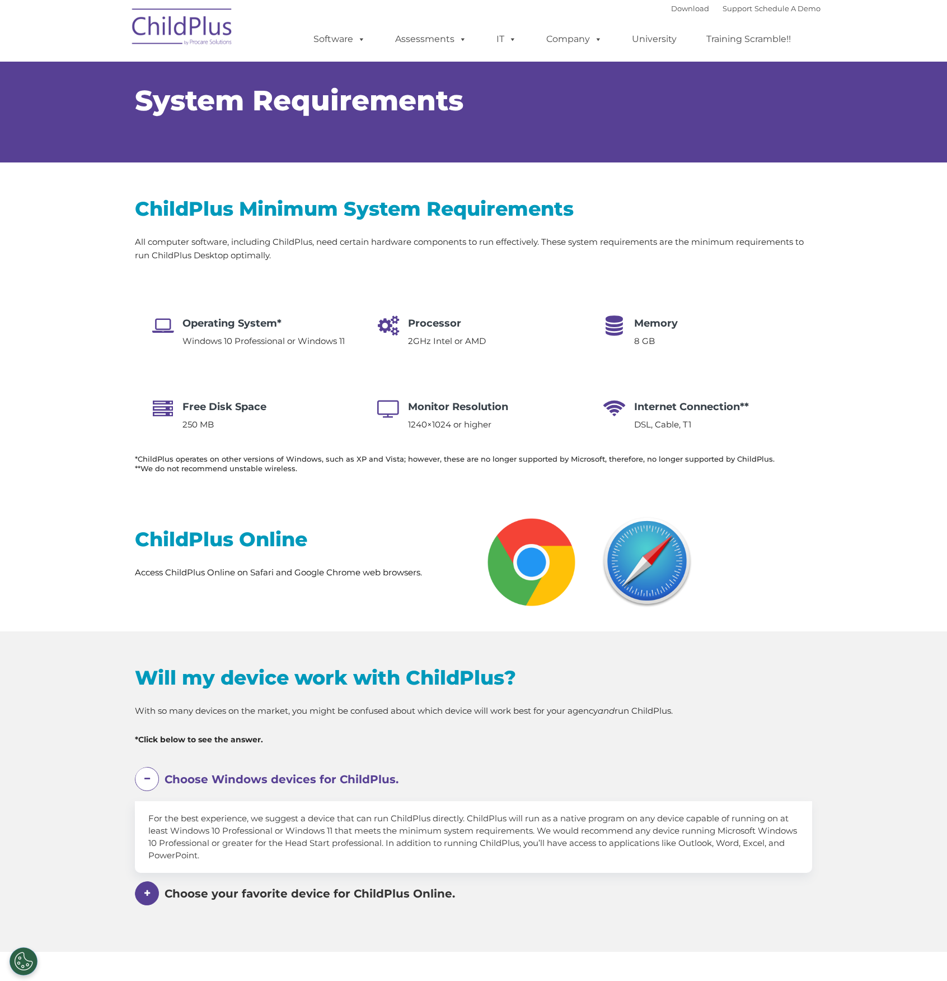
select select "MEDIUM"
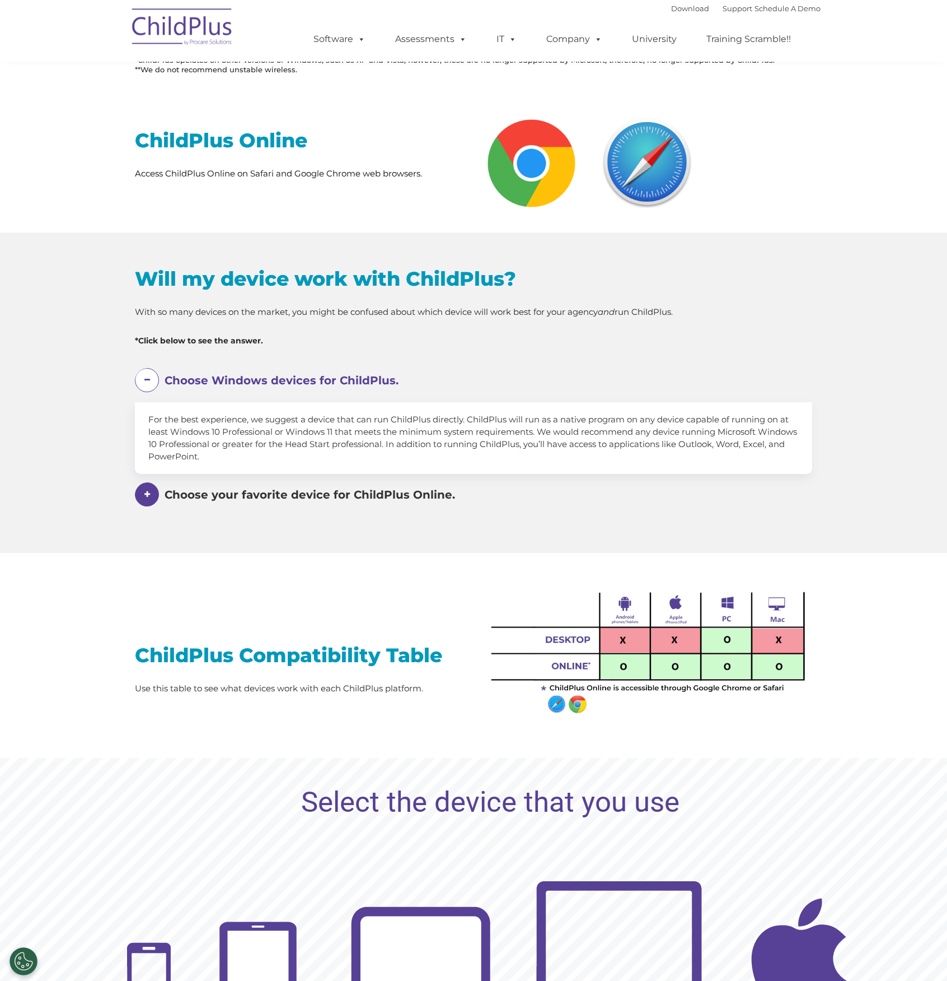
scroll to position [400, 0]
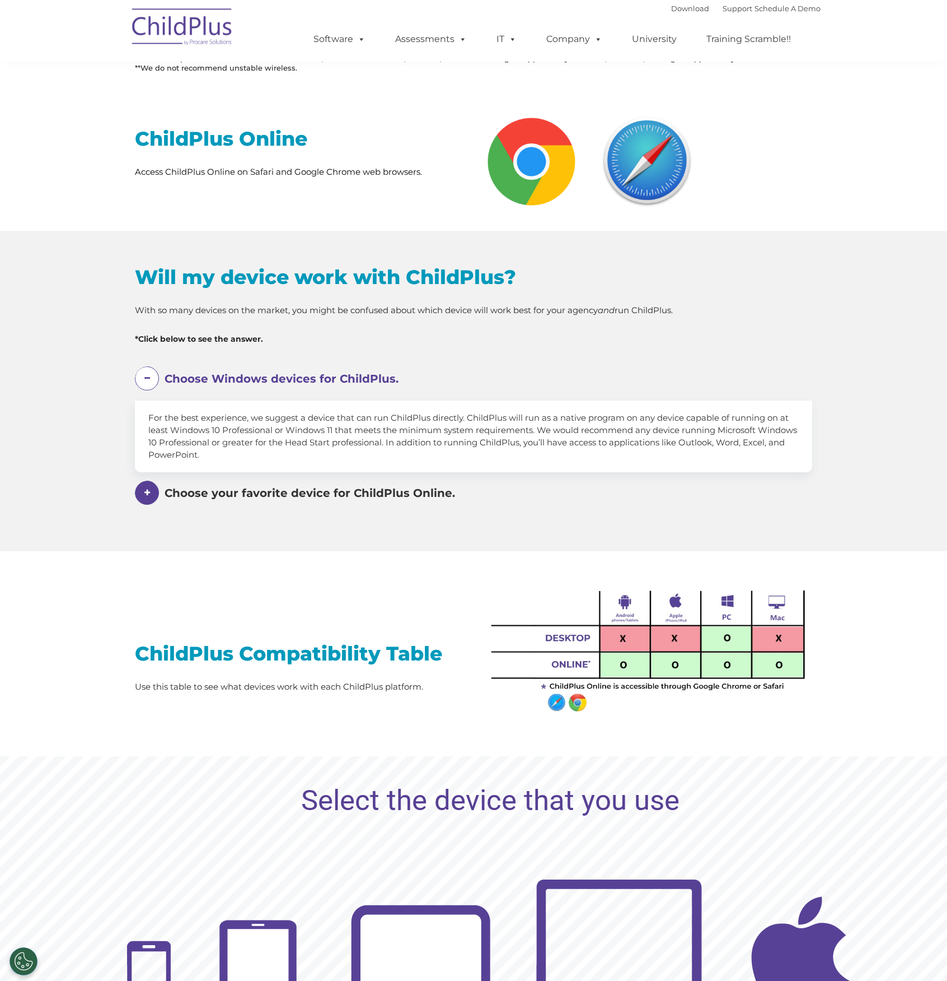
click at [143, 502] on span at bounding box center [147, 492] width 24 height 24
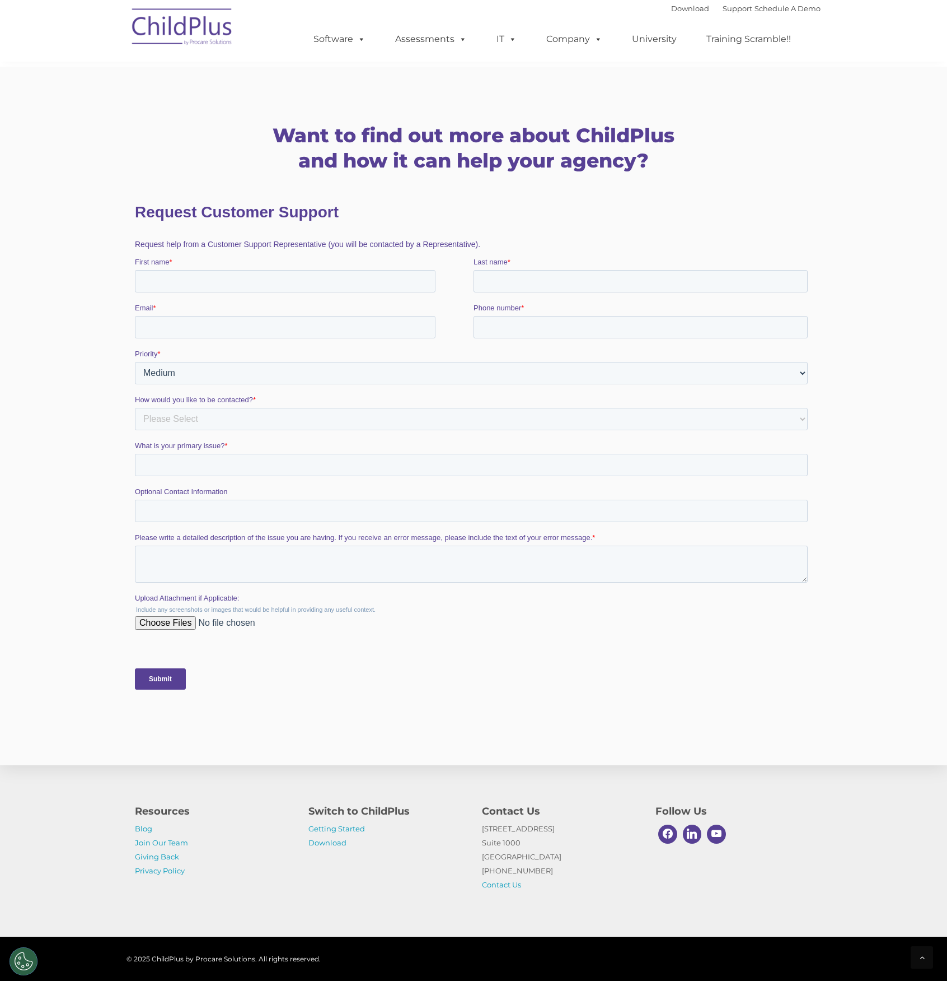
scroll to position [1739, 0]
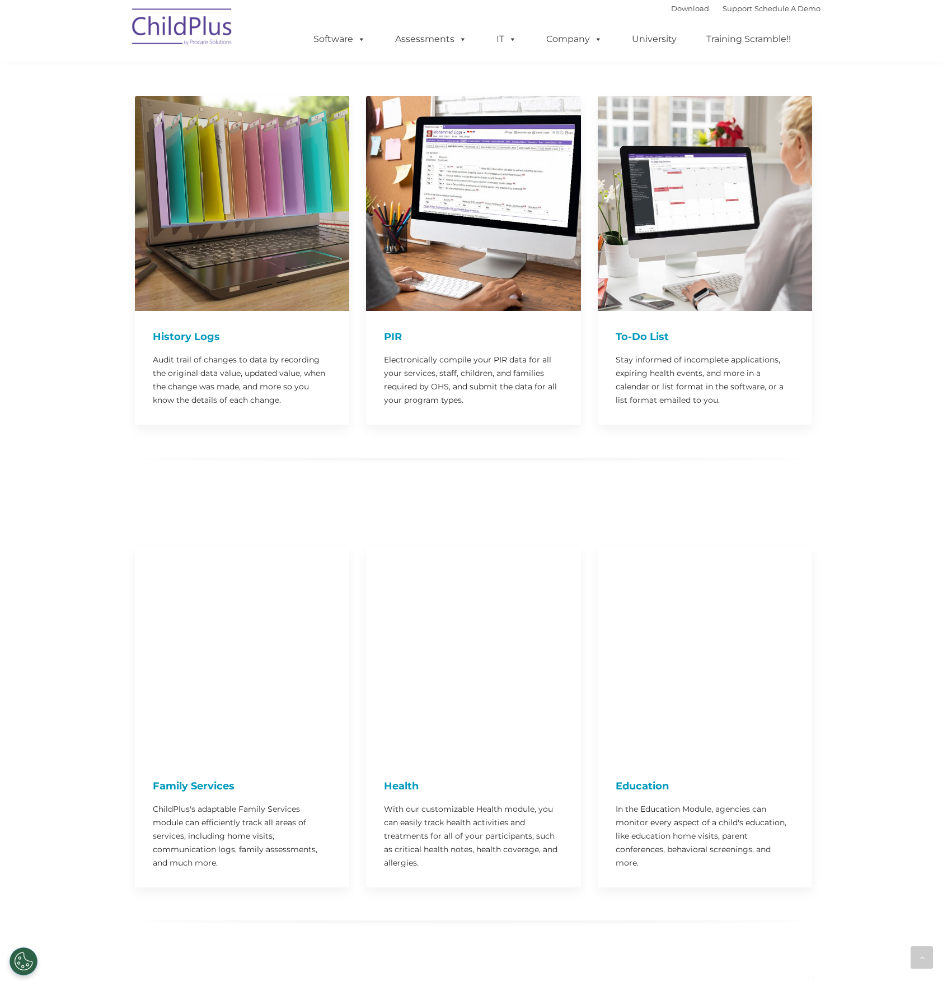
scroll to position [1828, 0]
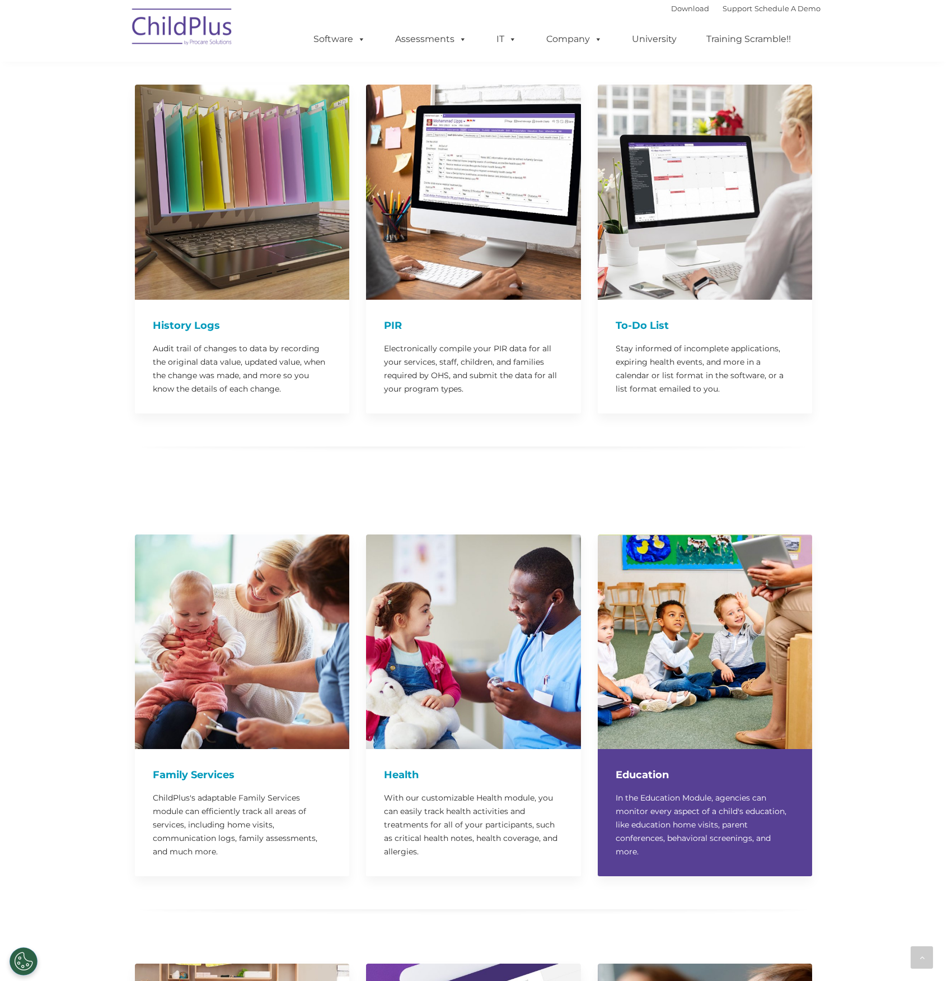
click at [650, 837] on div "Education In the Education Module, agencies can monitor every aspect of a child…" at bounding box center [705, 812] width 214 height 127
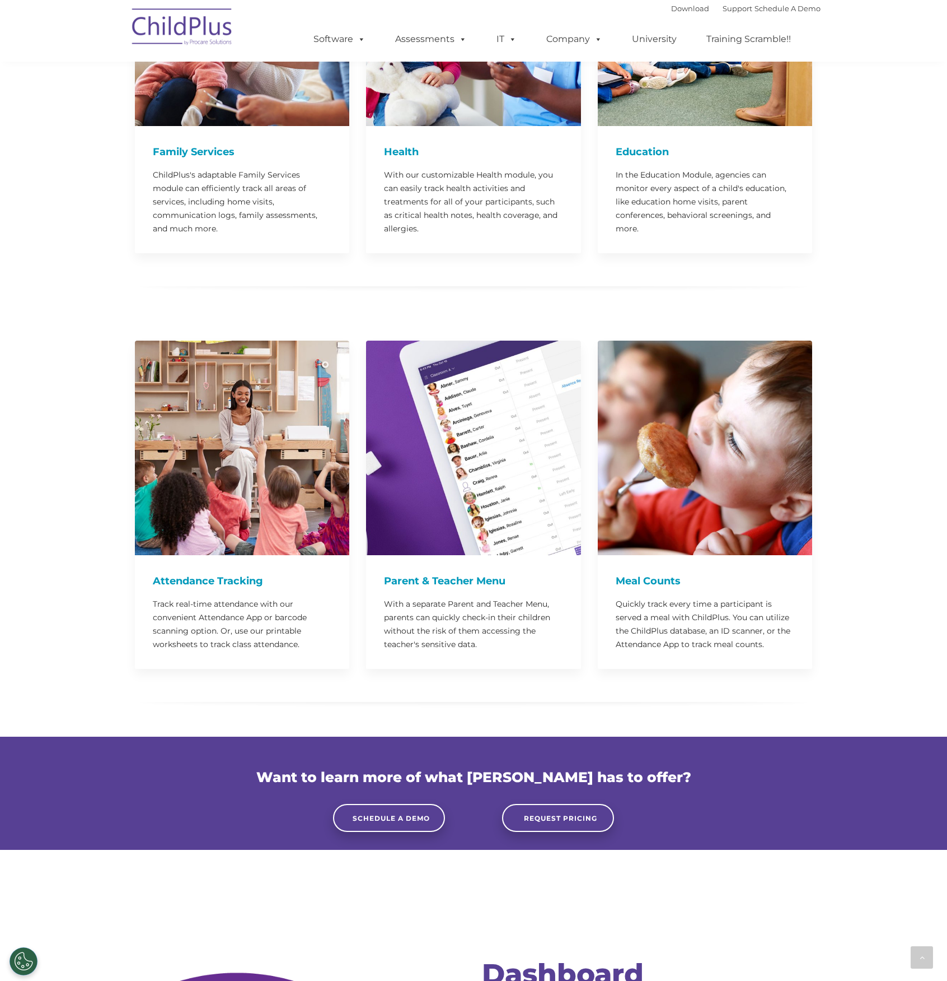
scroll to position [2445, 0]
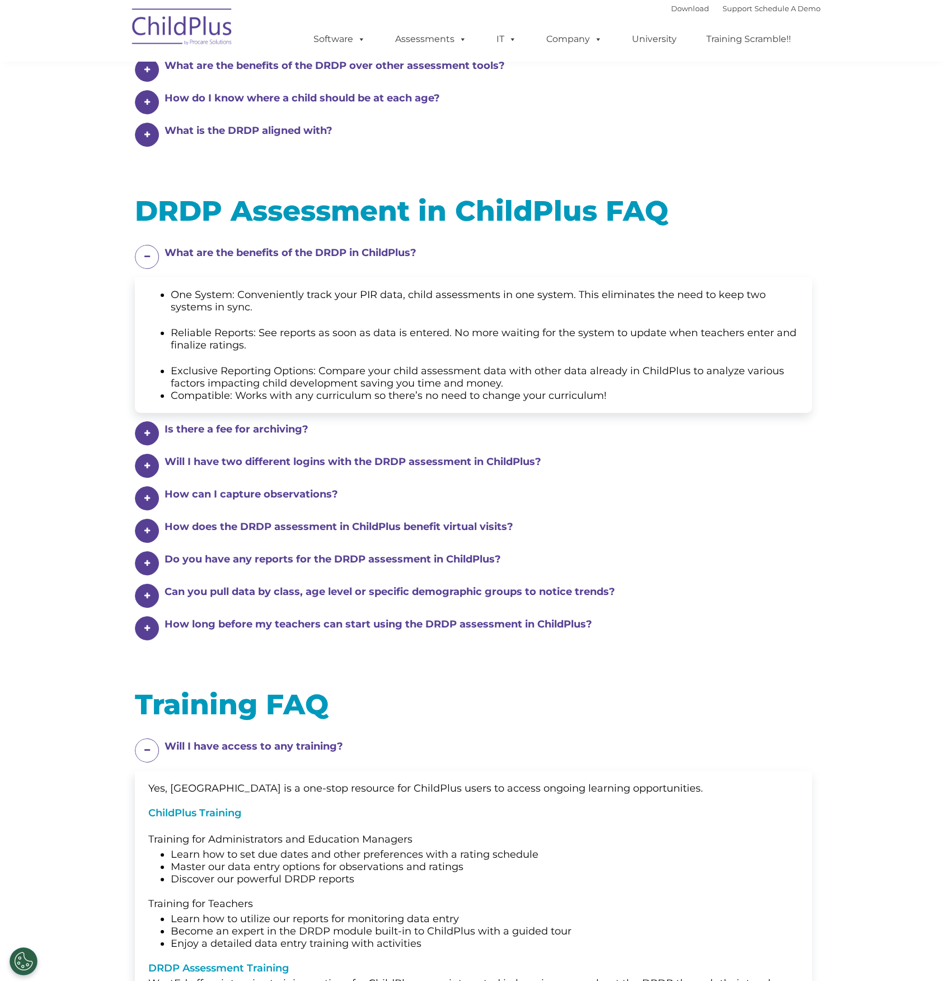
scroll to position [416, 0]
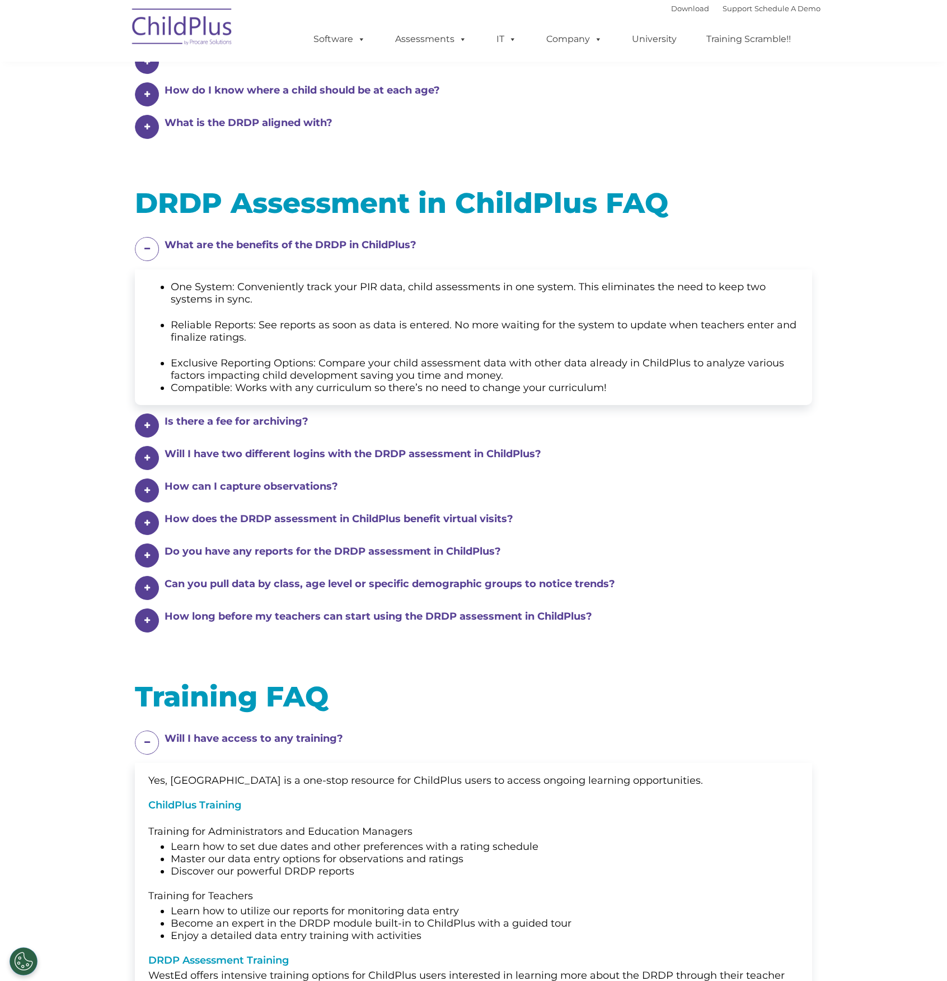
click at [138, 490] on span at bounding box center [147, 490] width 24 height 24
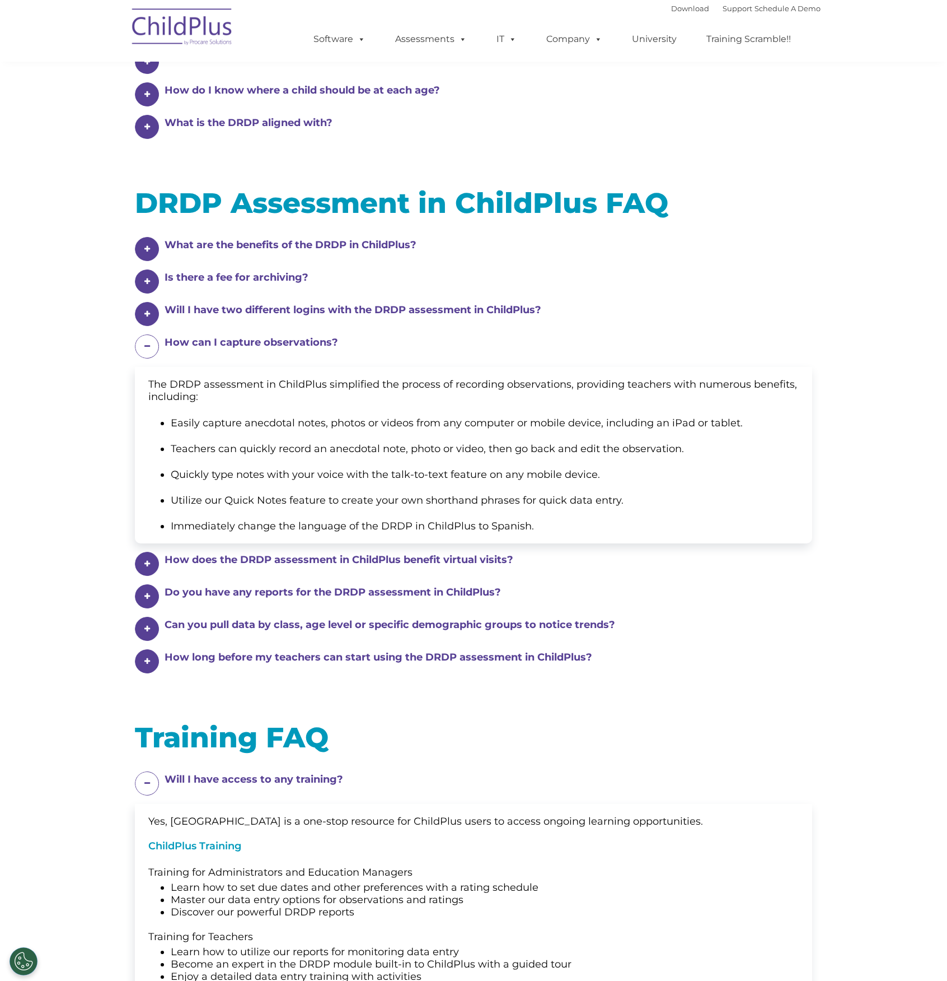
click at [153, 559] on span at bounding box center [147, 564] width 24 height 24
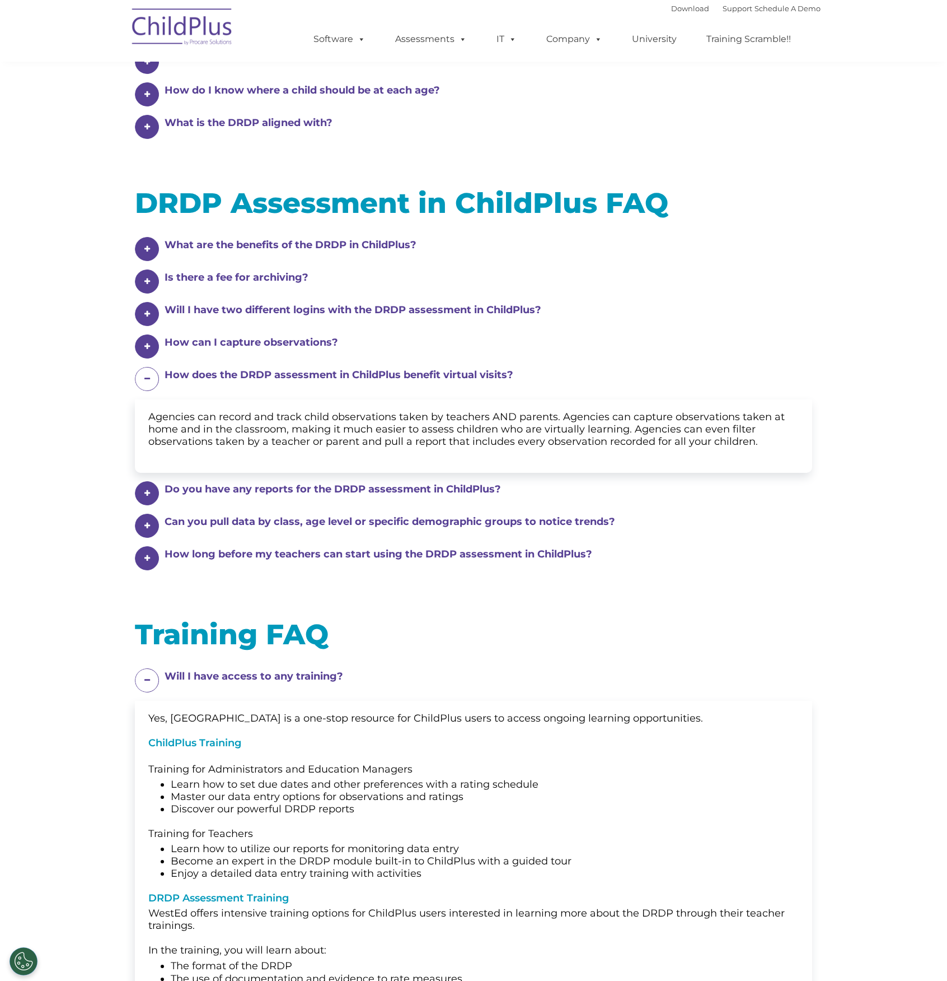
click at [146, 560] on span at bounding box center [147, 558] width 24 height 24
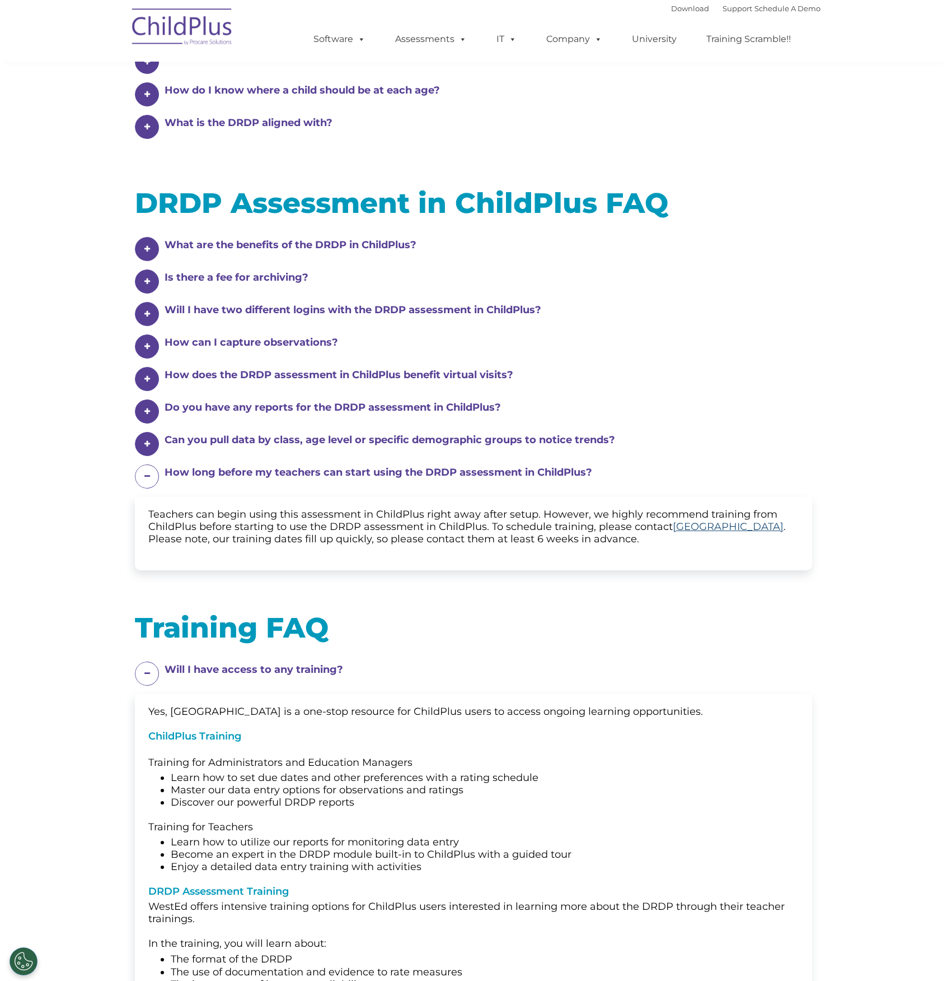
click at [732, 526] on link "[GEOGRAPHIC_DATA]" at bounding box center [728, 526] width 111 height 12
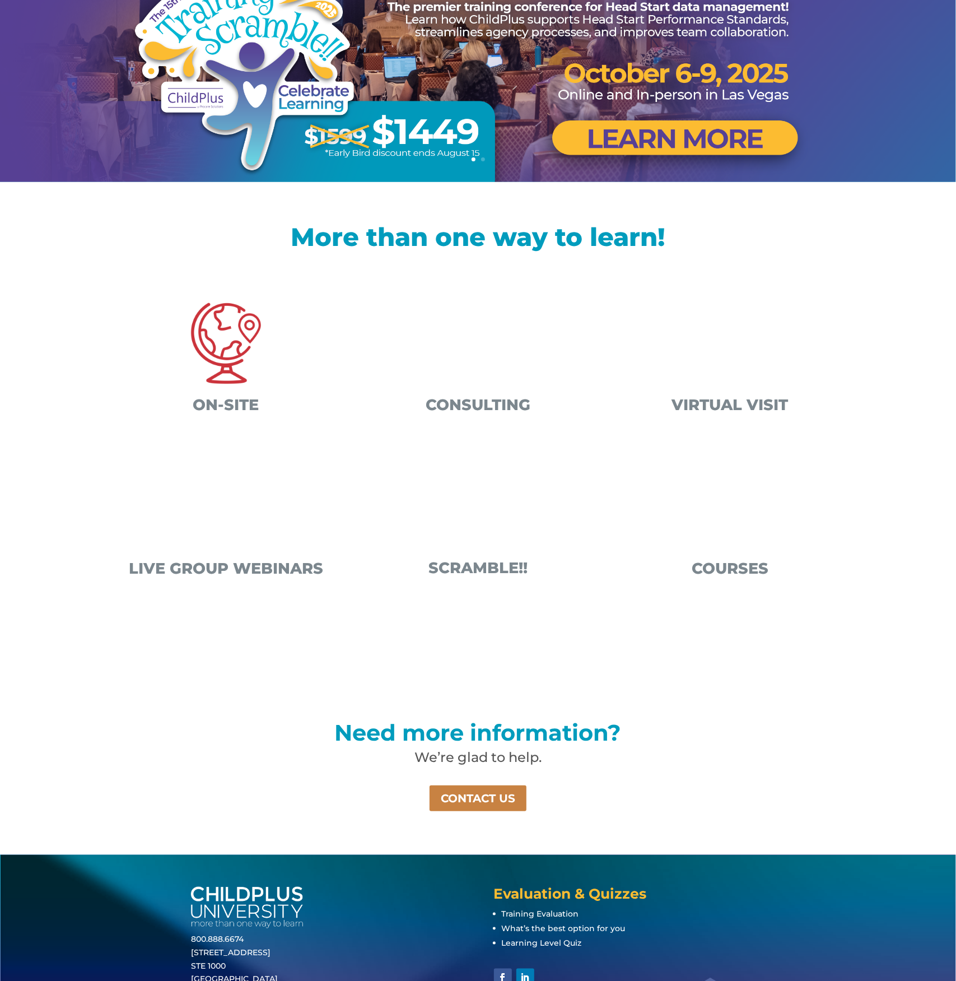
scroll to position [181, 0]
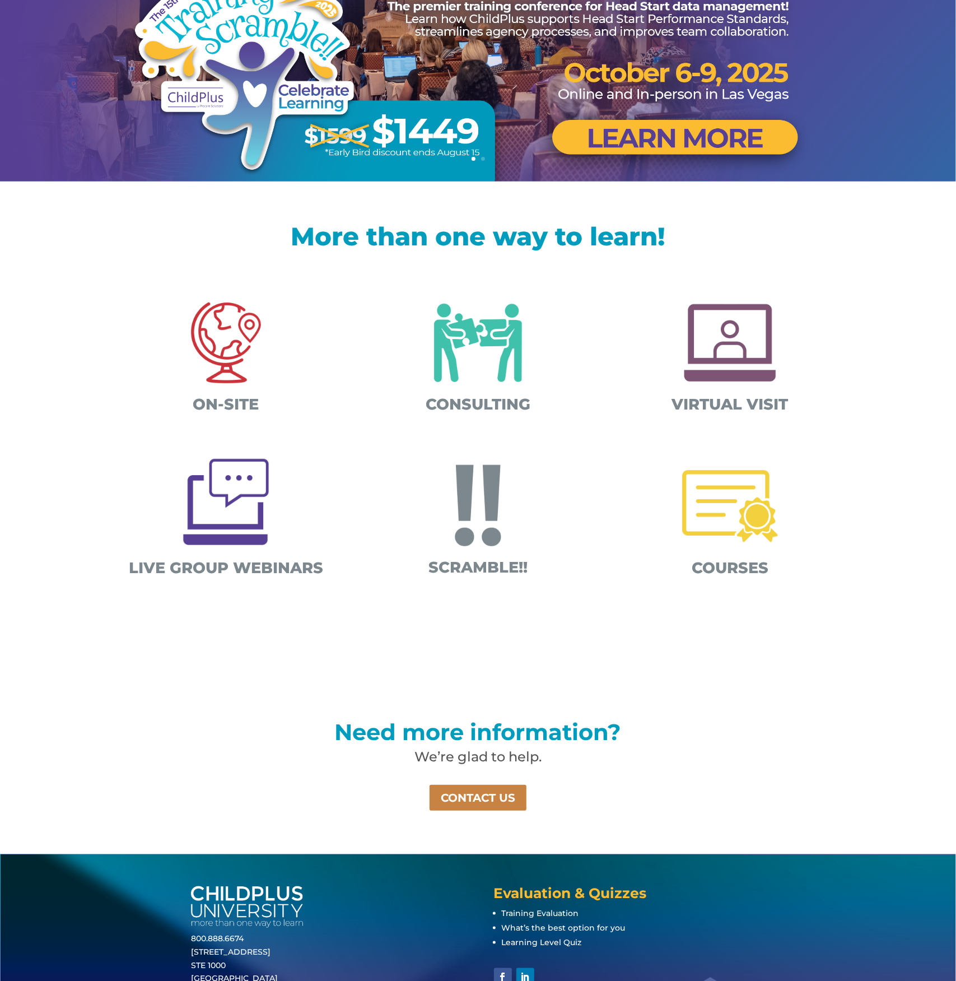
click at [740, 361] on img at bounding box center [729, 342] width 117 height 117
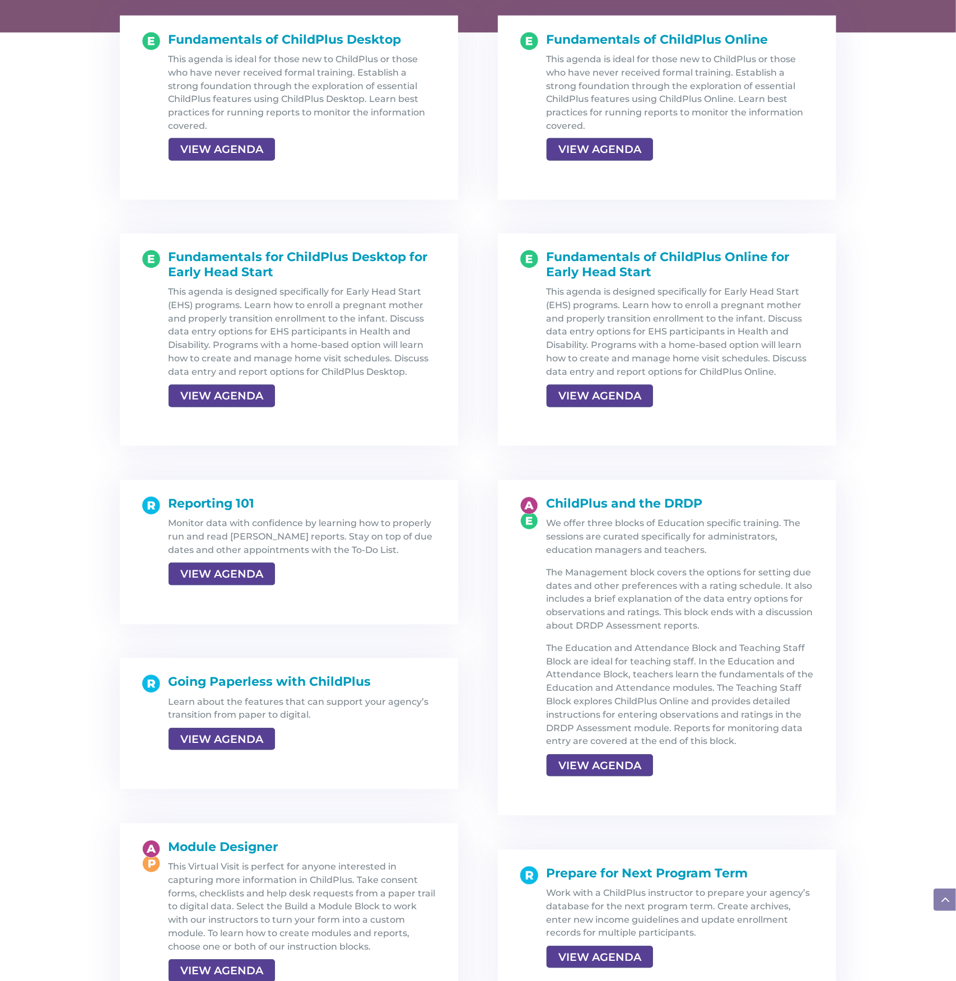
scroll to position [1207, 0]
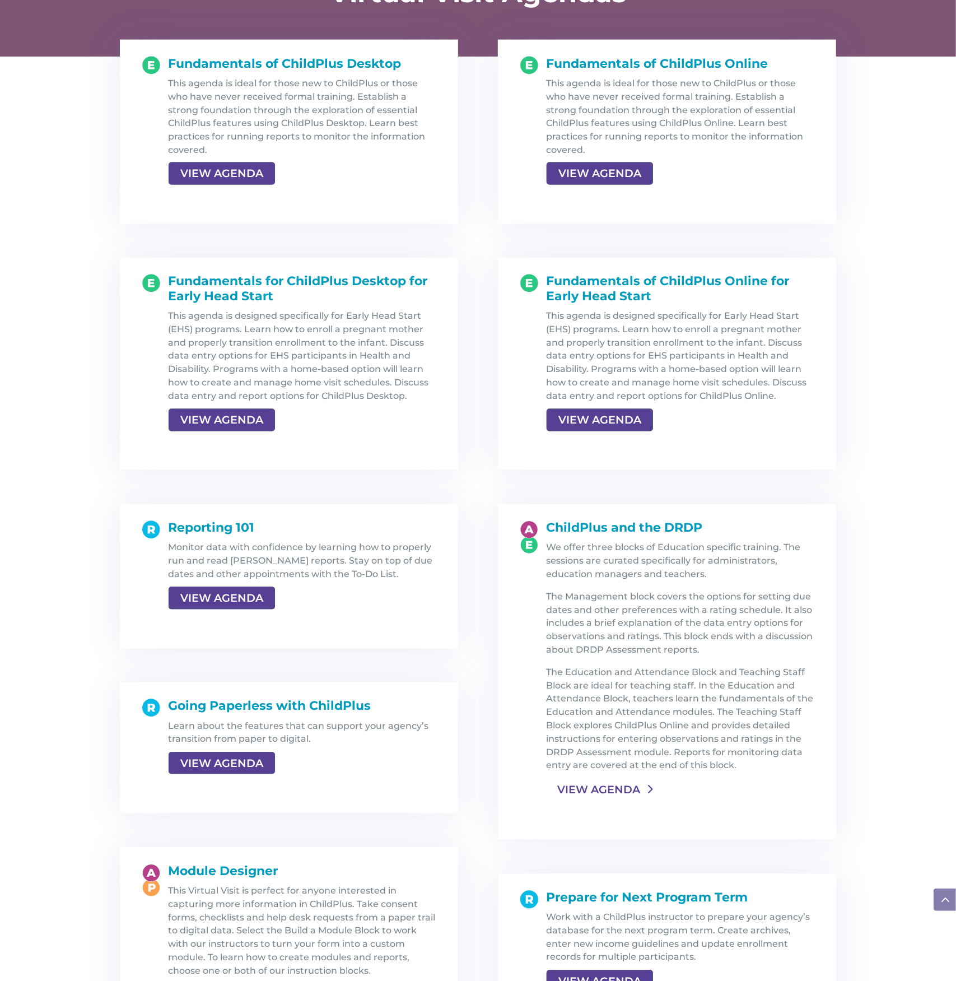
click at [604, 783] on link "VIEW AGENDA" at bounding box center [599, 790] width 104 height 20
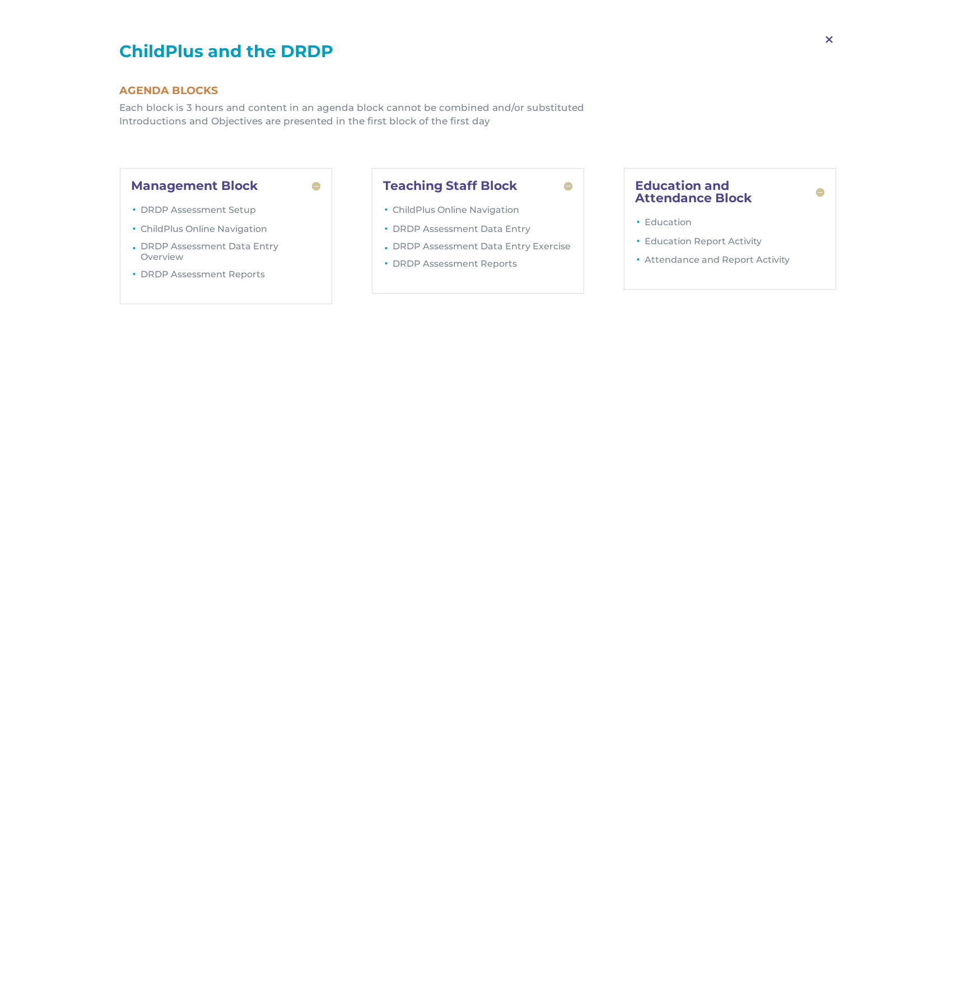
click at [841, 33] on span "M" at bounding box center [829, 40] width 33 height 32
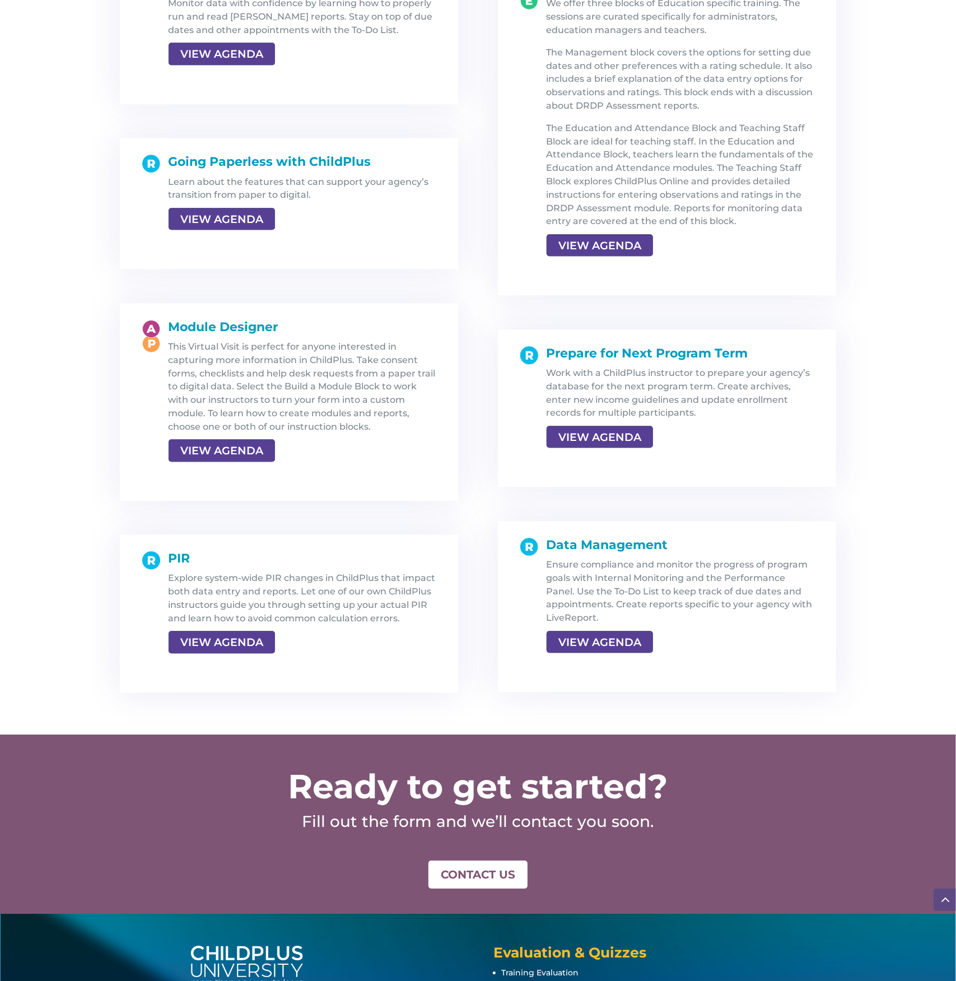
scroll to position [1878, 0]
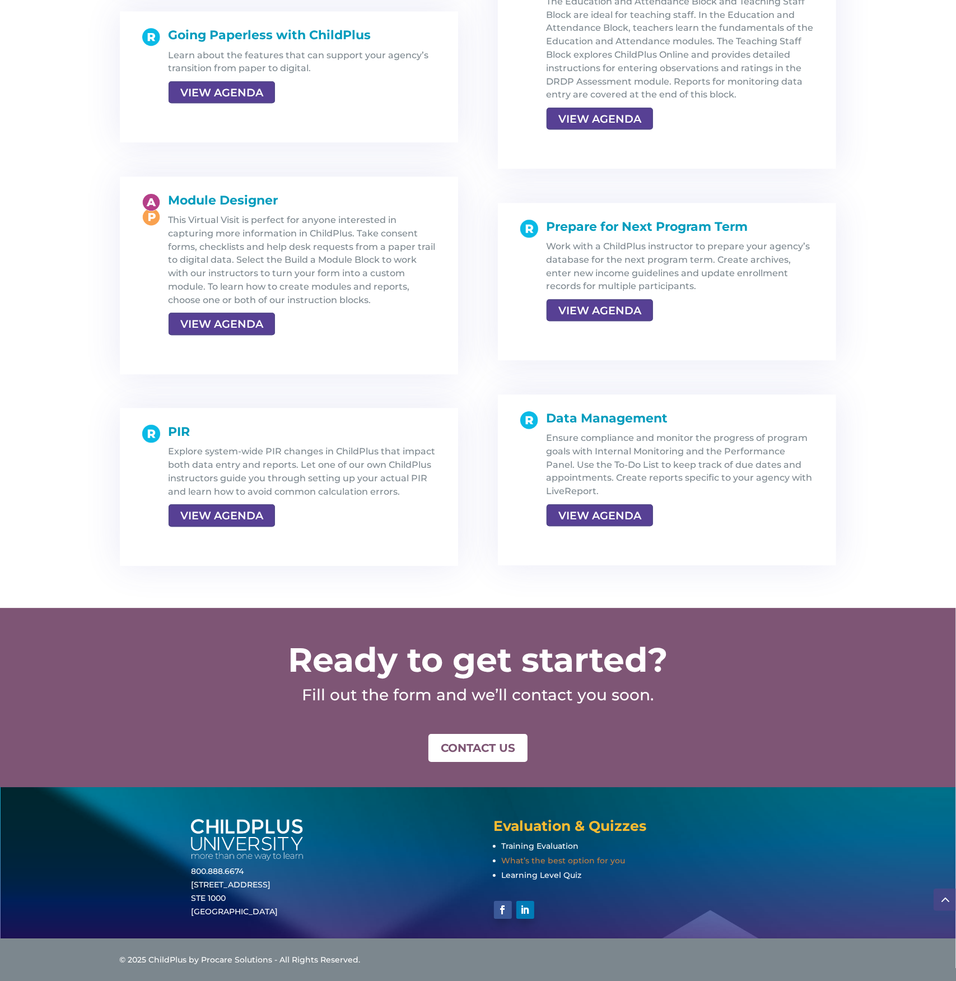
click at [568, 861] on span "What’s the best option for you" at bounding box center [564, 860] width 124 height 10
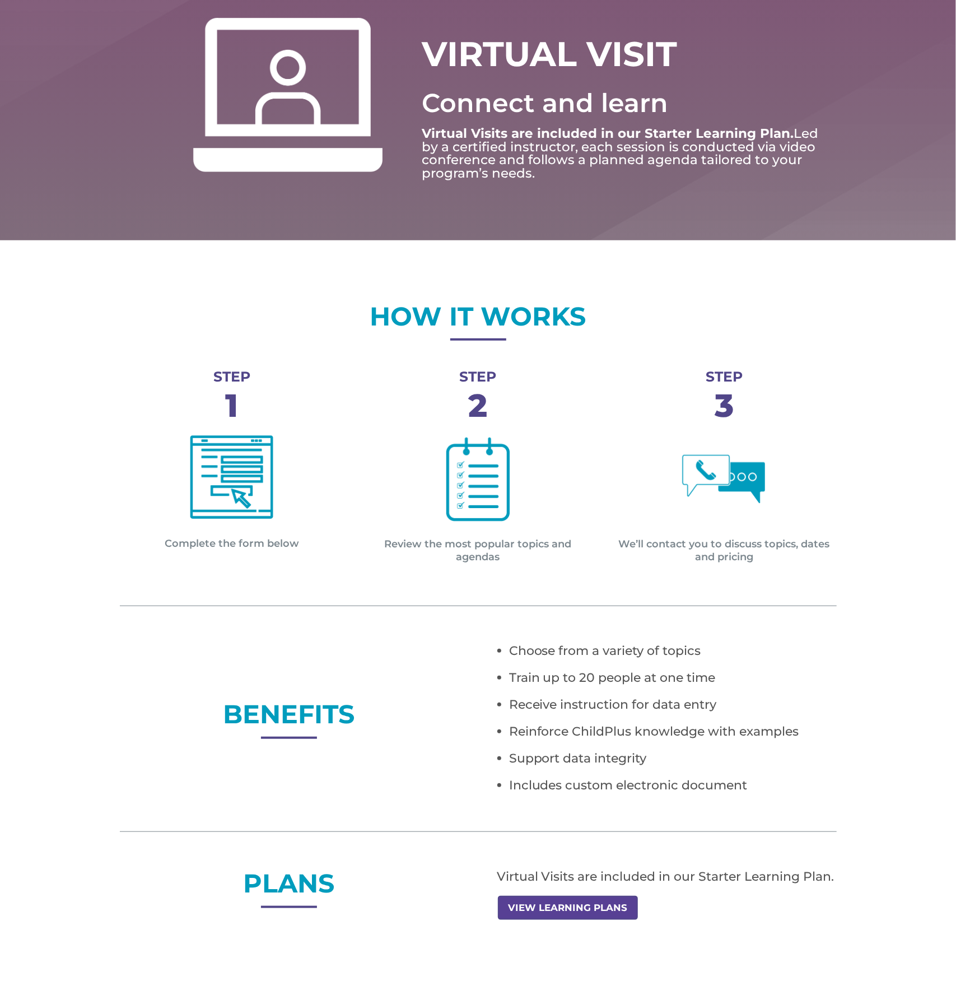
scroll to position [0, 0]
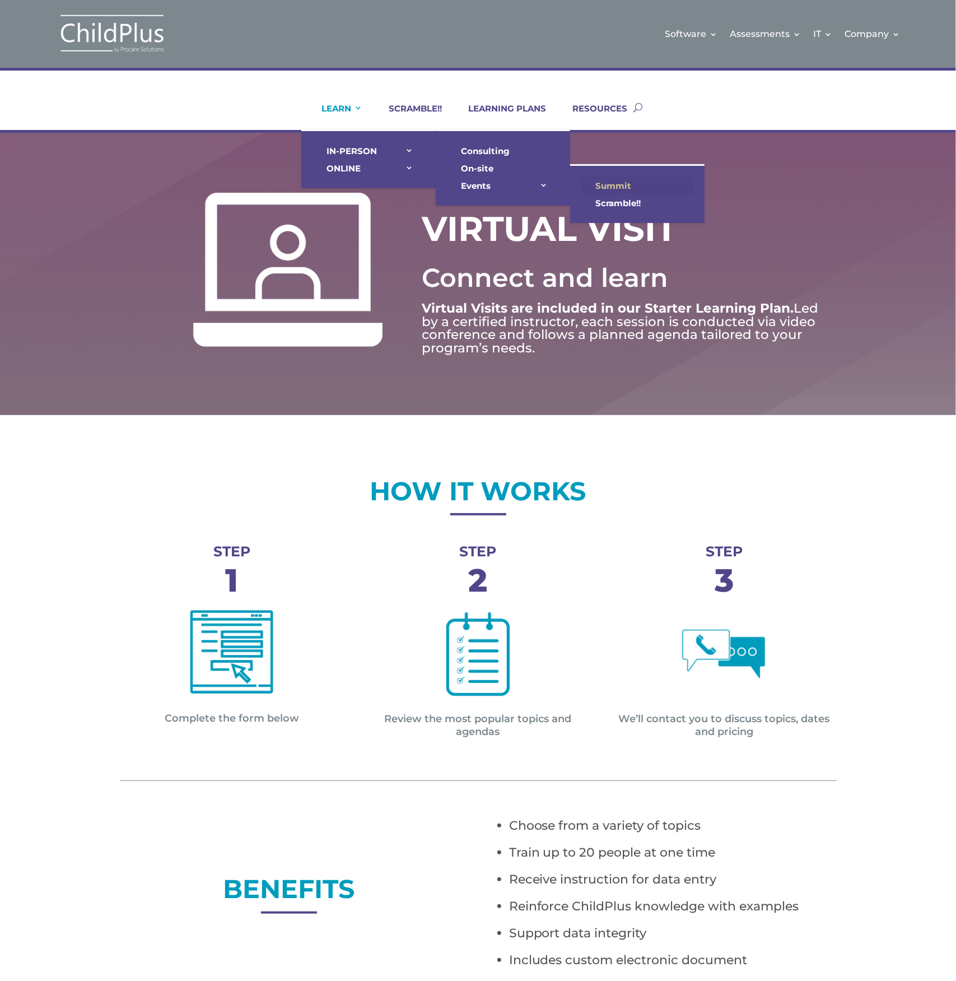
click at [621, 189] on link "Summit" at bounding box center [637, 185] width 112 height 17
